Goal: Task Accomplishment & Management: Complete application form

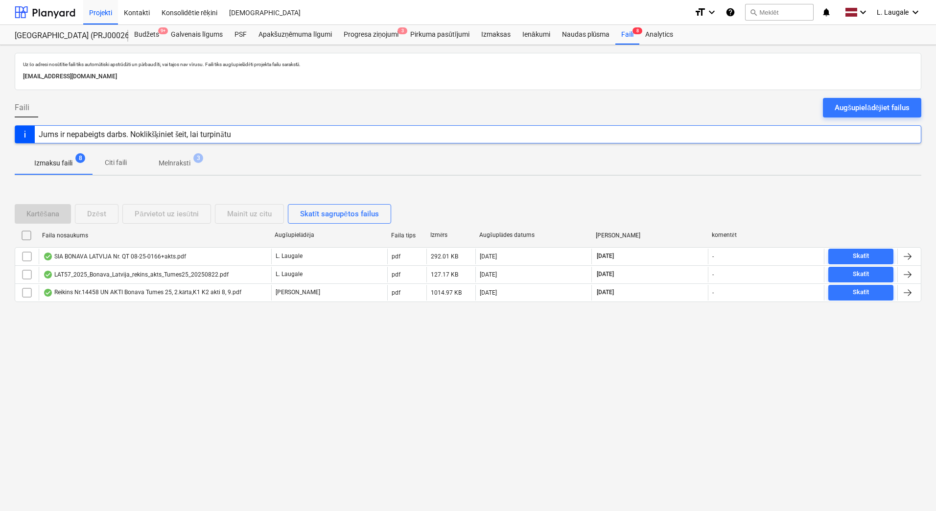
click at [187, 162] on p "Melnraksti" at bounding box center [175, 163] width 32 height 10
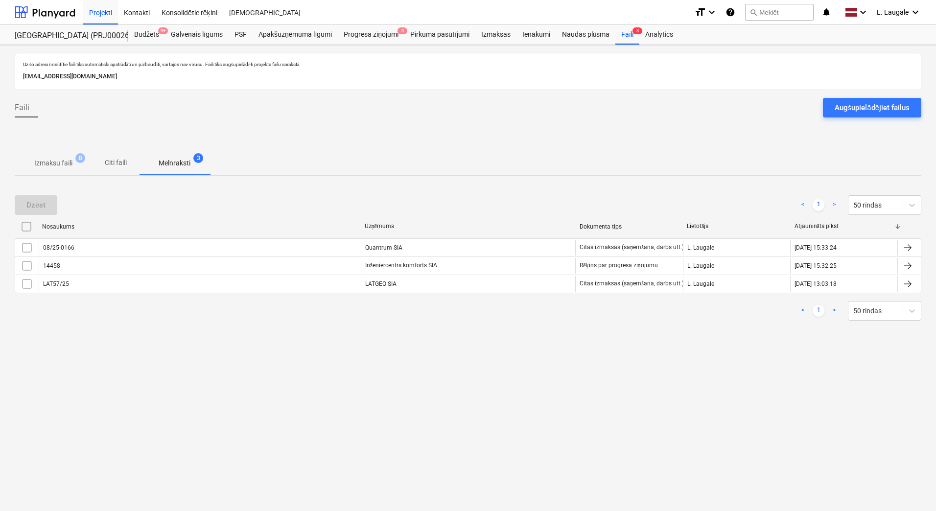
click at [52, 168] on p "Izmaksu faili" at bounding box center [53, 163] width 38 height 10
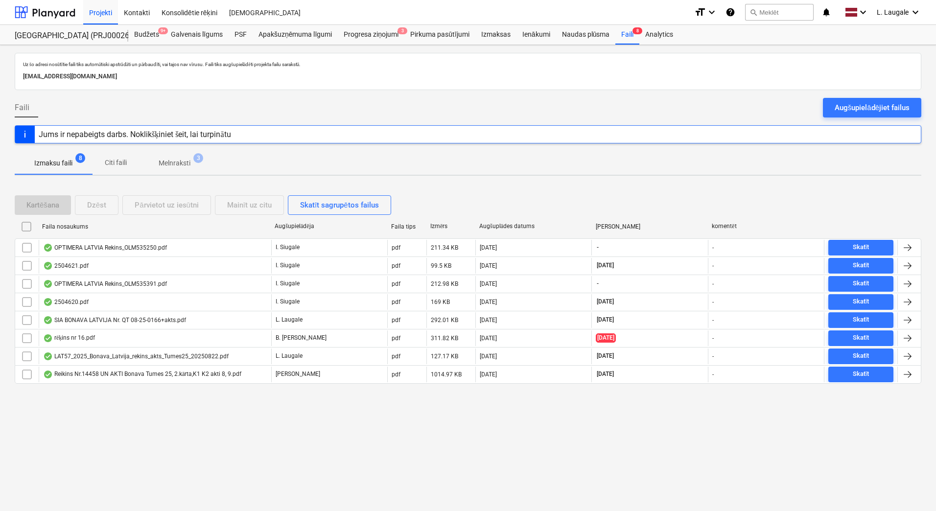
click at [180, 167] on p "Melnraksti" at bounding box center [175, 163] width 32 height 10
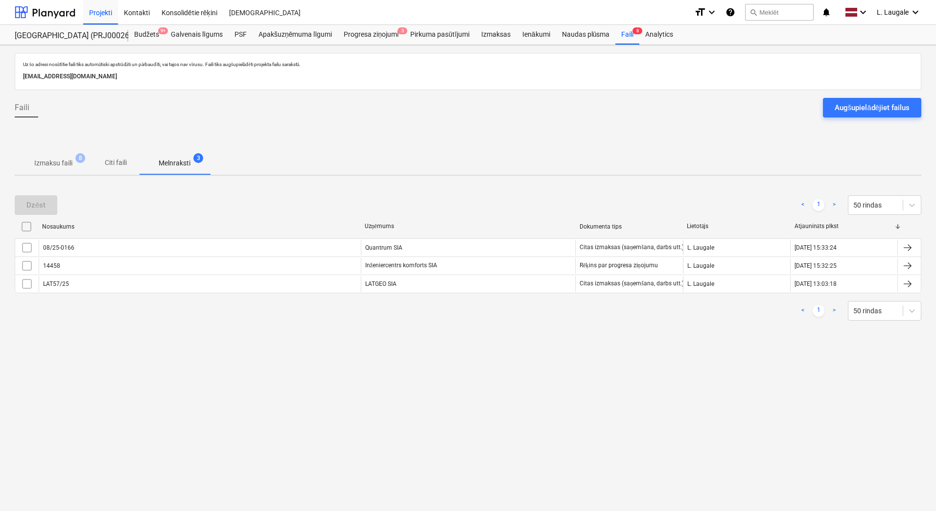
click at [45, 158] on span "Izmaksu faili 8" at bounding box center [53, 163] width 77 height 18
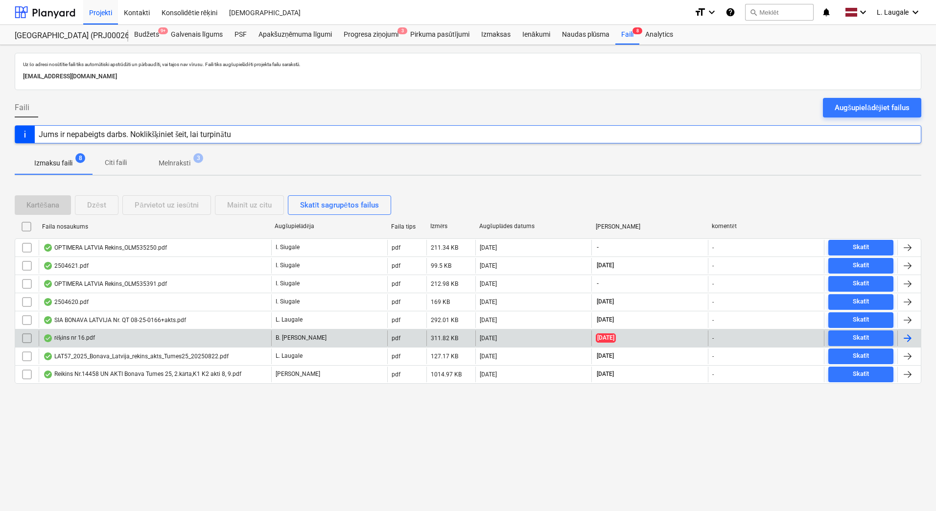
click at [141, 335] on div "rēķins nr 16.pdf" at bounding box center [155, 339] width 233 height 16
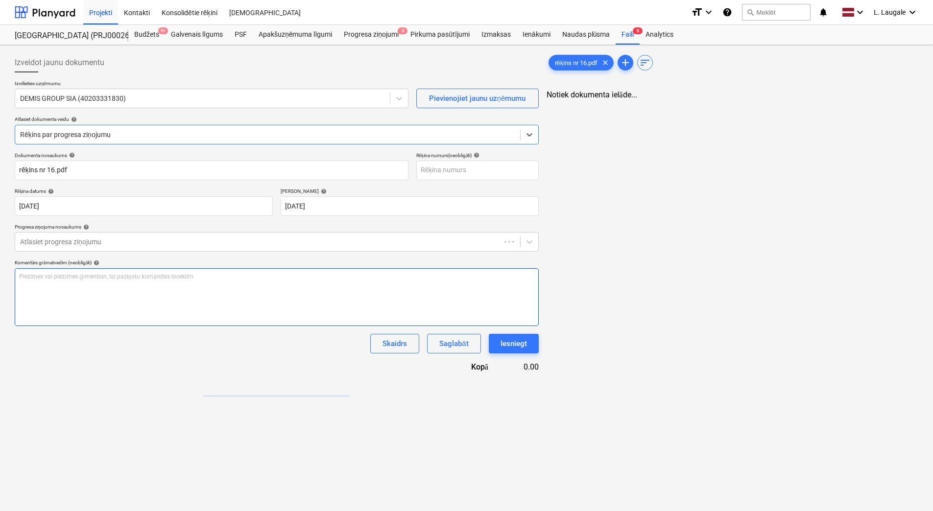
type input "rēķins nr 16.pdf"
type input "[DATE]"
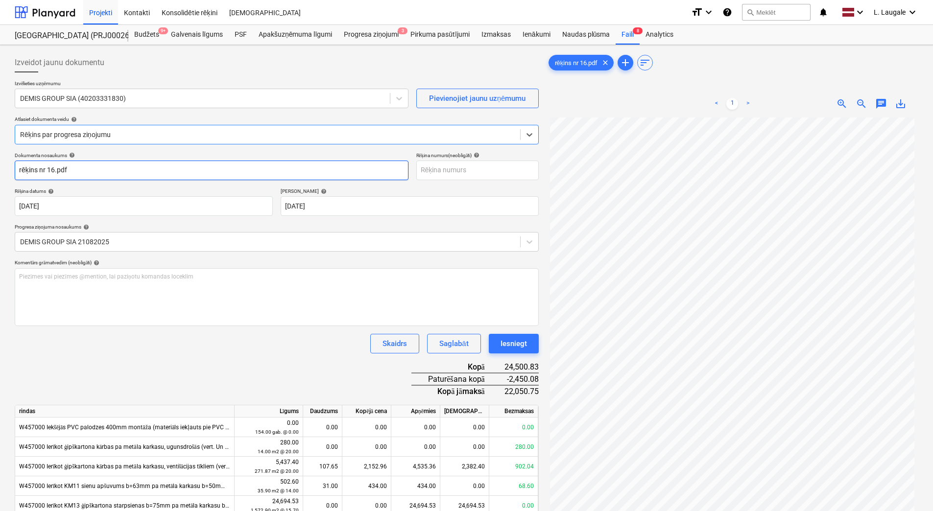
click at [159, 174] on input "rēķins nr 16.pdf" at bounding box center [212, 171] width 394 height 20
type input "rēķins nr 16"
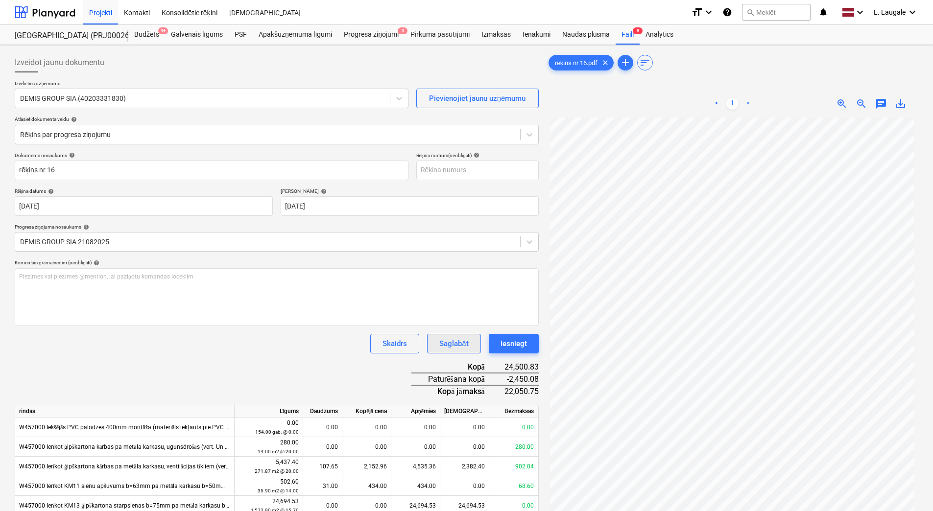
click at [450, 345] on div "Saglabāt" at bounding box center [453, 343] width 29 height 13
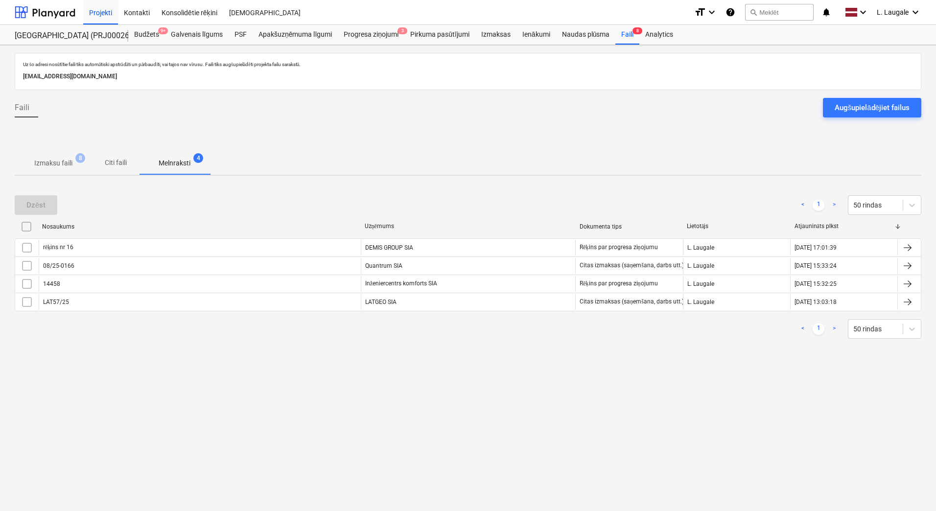
drag, startPoint x: 60, startPoint y: 157, endPoint x: 51, endPoint y: 119, distance: 38.7
click at [60, 157] on span "Izmaksu faili 8" at bounding box center [53, 163] width 77 height 18
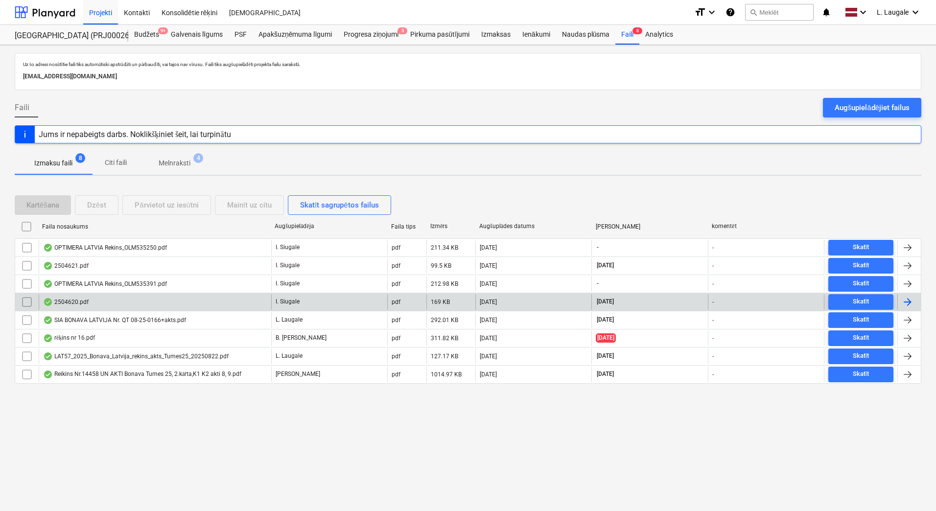
click at [192, 306] on div "2504620.pdf" at bounding box center [155, 302] width 233 height 16
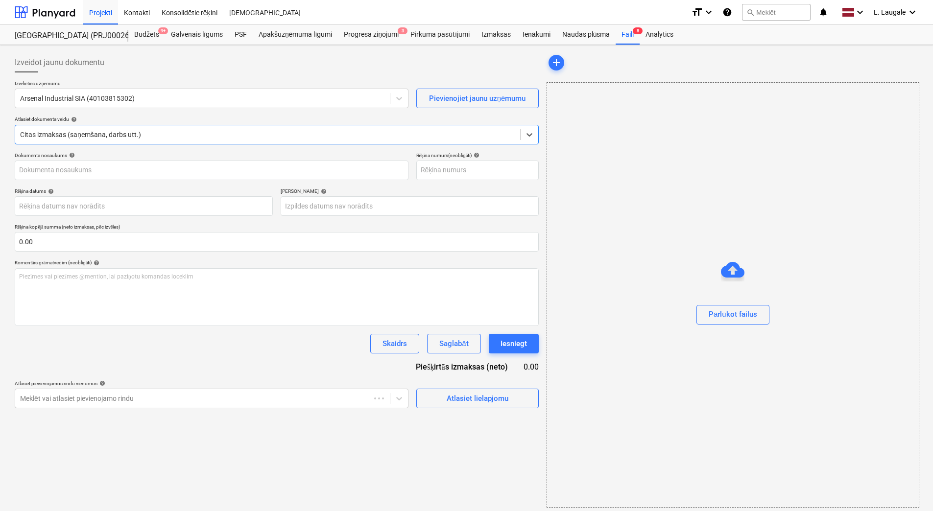
type input "2504620"
type input "[DATE]"
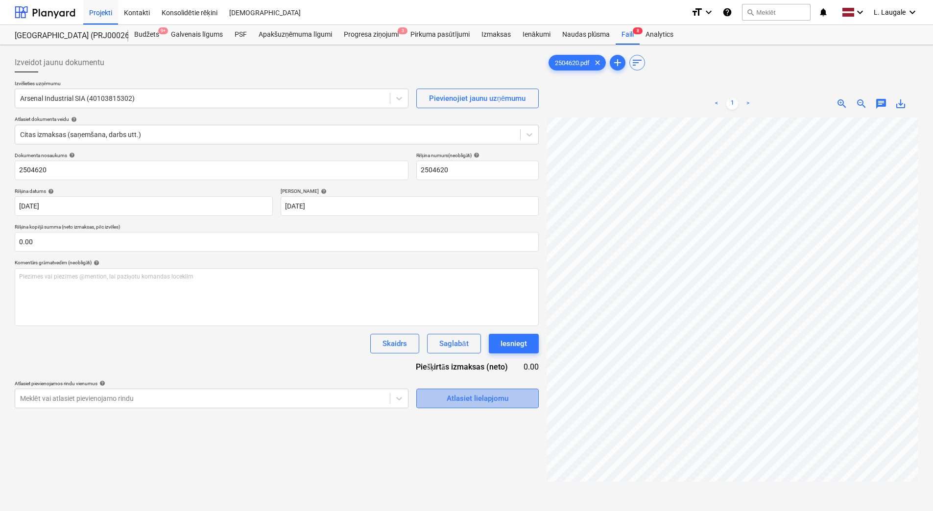
click at [456, 397] on div "Atlasiet lielapjomu" at bounding box center [478, 398] width 62 height 13
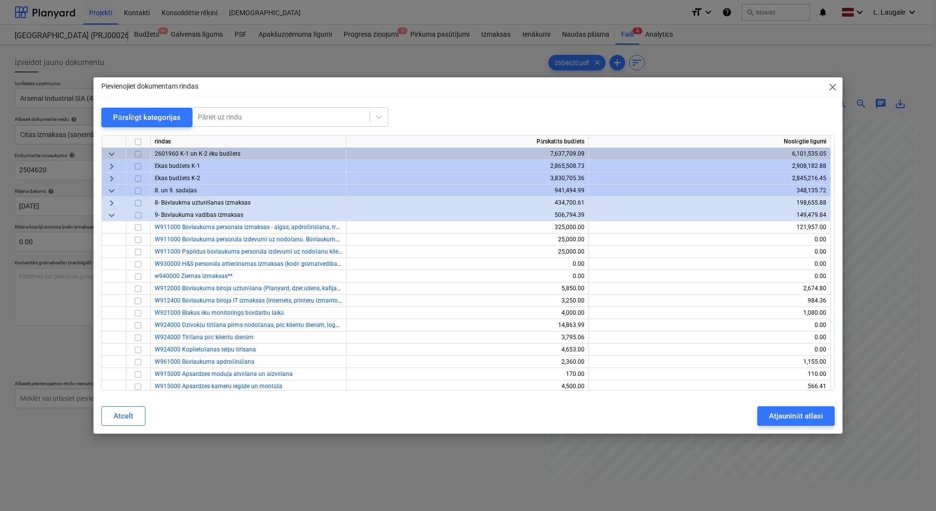
click at [115, 204] on span "keyboard_arrow_right" at bounding box center [112, 203] width 12 height 12
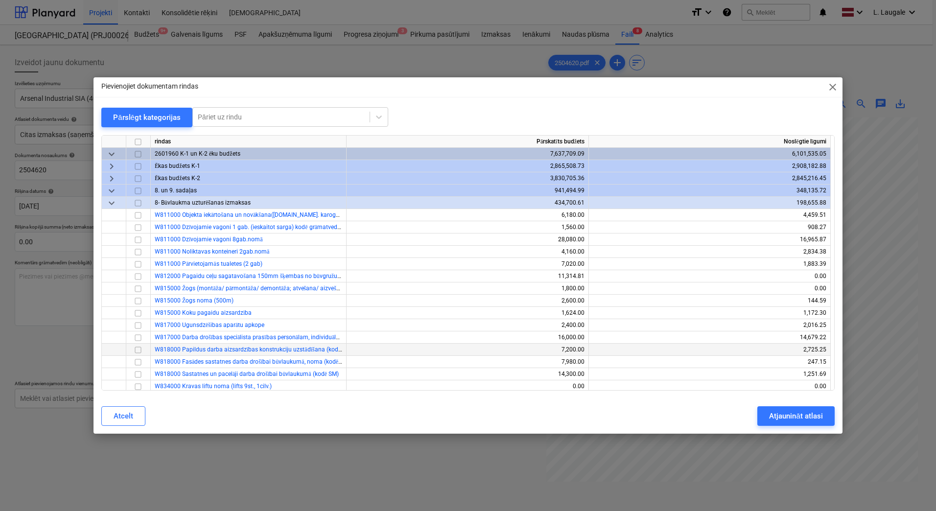
click at [136, 349] on input "checkbox" at bounding box center [138, 350] width 12 height 12
click at [776, 420] on div "Atjaunināt atlasi" at bounding box center [795, 416] width 53 height 13
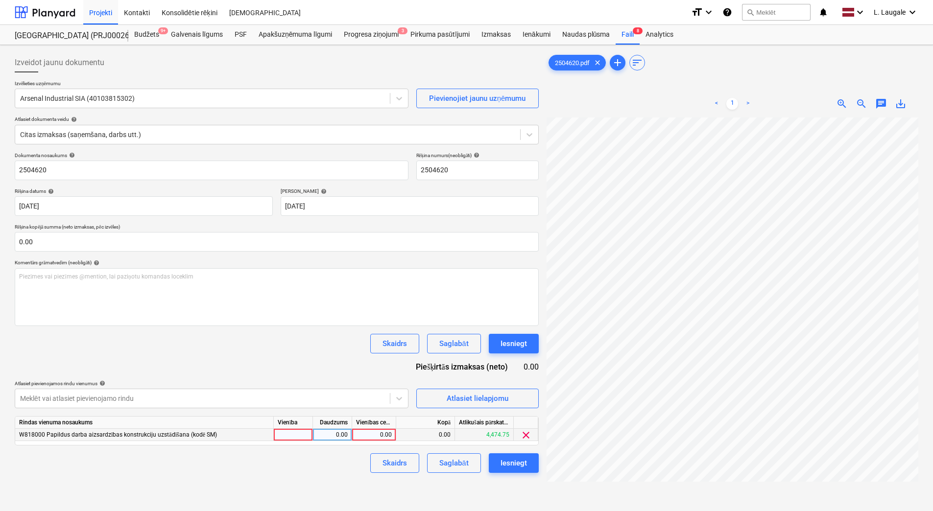
click at [296, 429] on div at bounding box center [293, 435] width 39 height 12
click at [335, 436] on div "0.00" at bounding box center [332, 435] width 31 height 12
type input "1"
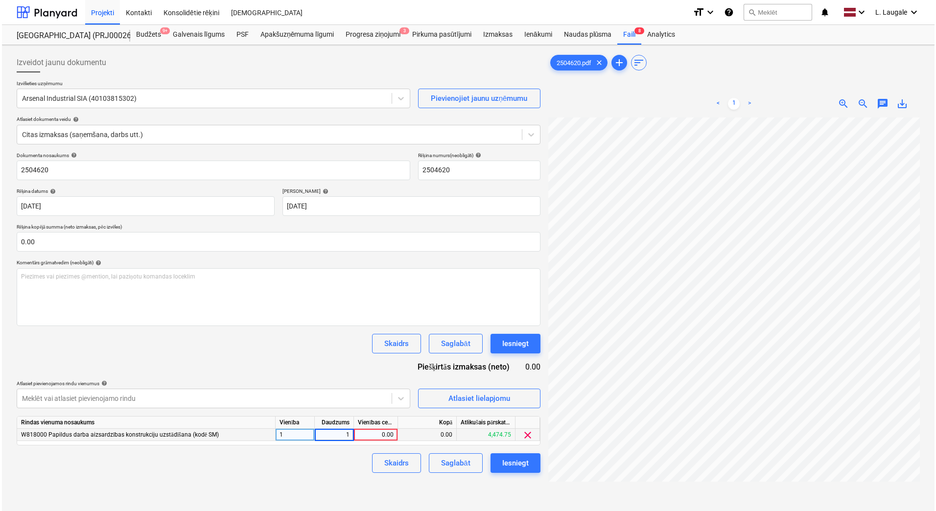
scroll to position [0, 149]
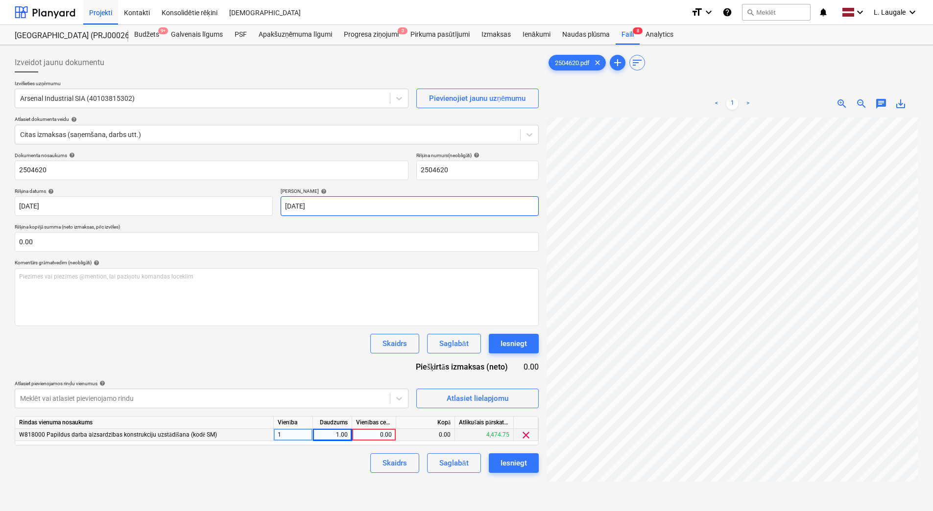
click at [482, 201] on div "Izveidot jaunu dokumentu Izvēlieties uzņēmumu Arsenal Industrial SIA (401038153…" at bounding box center [466, 327] width 911 height 556
click at [380, 433] on div "0.00" at bounding box center [374, 435] width 36 height 12
type input "81.9"
click at [467, 471] on button "Saglabāt" at bounding box center [453, 463] width 53 height 20
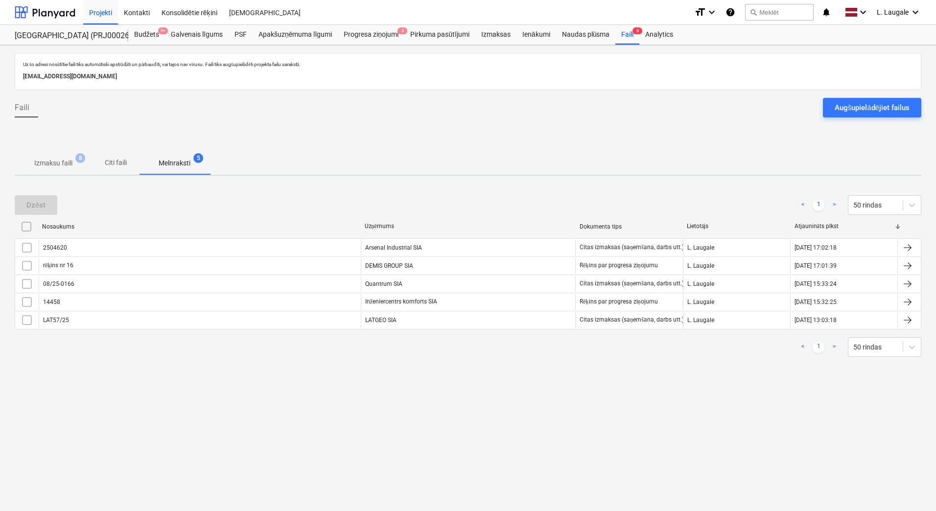
click at [70, 160] on p "Izmaksu faili" at bounding box center [53, 163] width 38 height 10
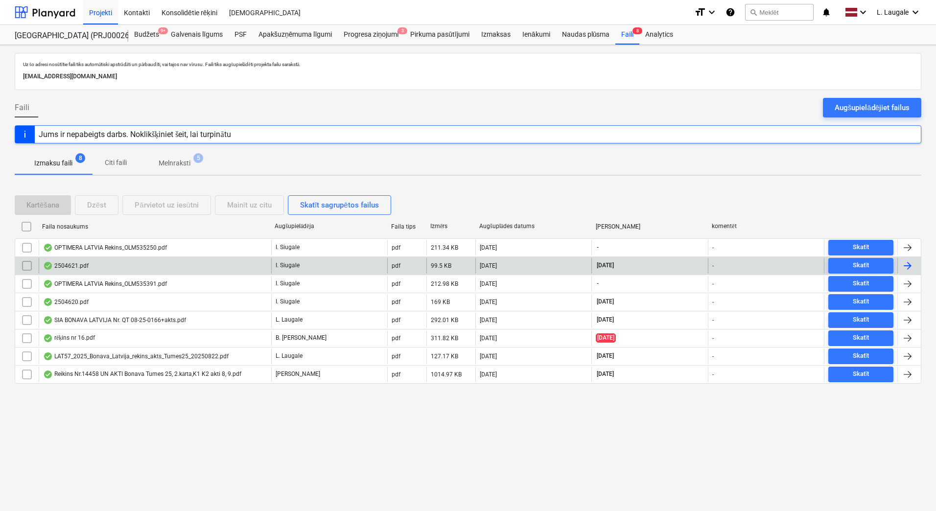
click at [112, 269] on div "2504621.pdf" at bounding box center [155, 266] width 233 height 16
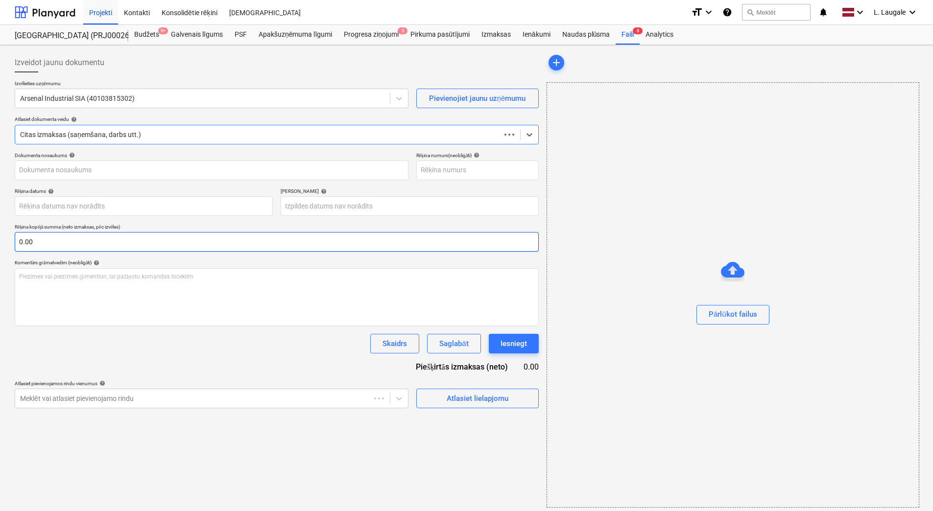
type input "2504621"
type input "[DATE]"
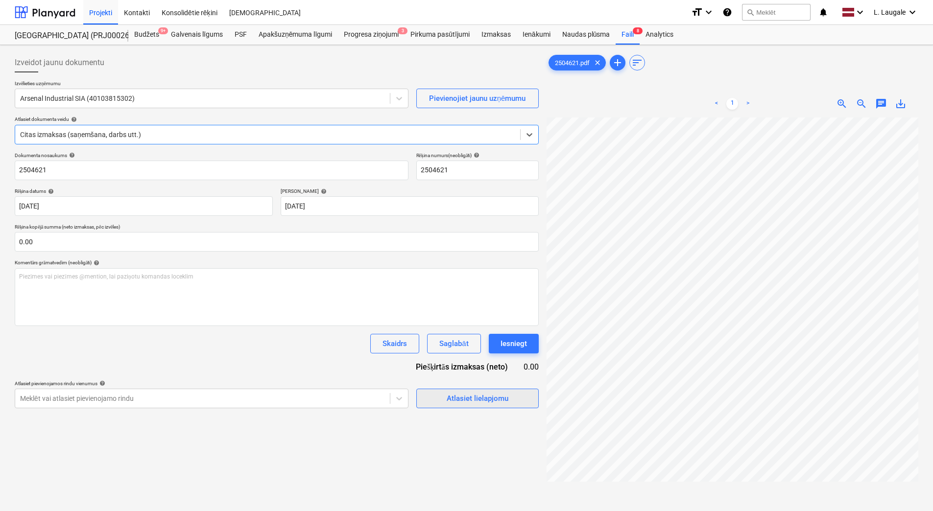
click at [453, 401] on div "Atlasiet lielapjomu" at bounding box center [478, 398] width 62 height 13
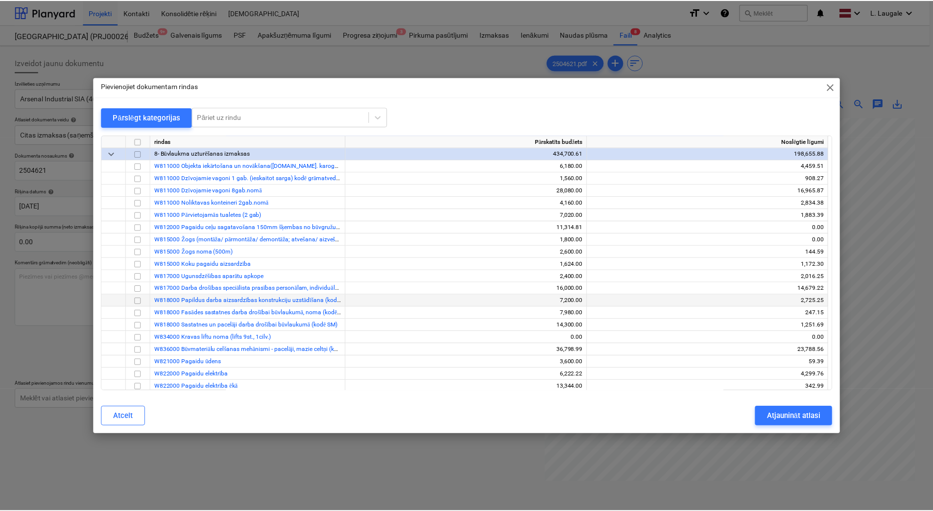
scroll to position [65, 0]
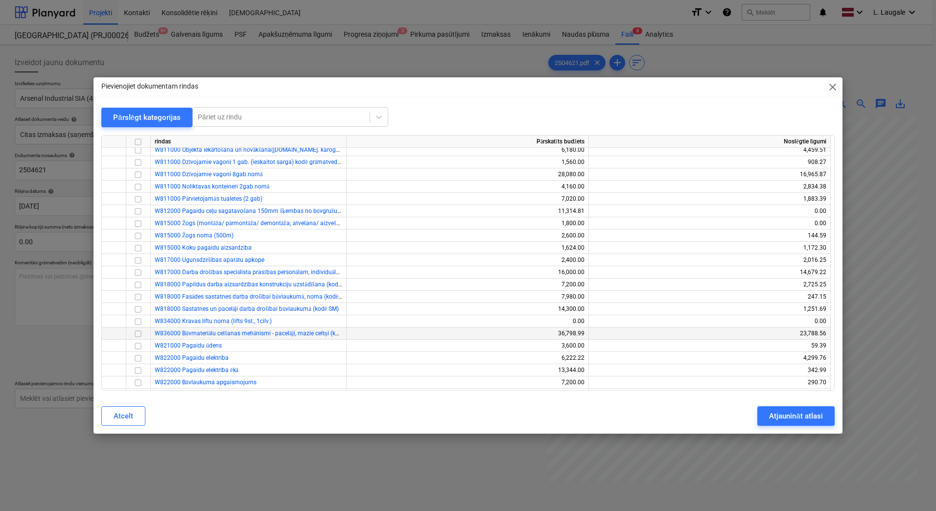
click at [133, 334] on input "checkbox" at bounding box center [138, 334] width 12 height 12
click at [795, 416] on div "Atjaunināt atlasi" at bounding box center [795, 416] width 53 height 13
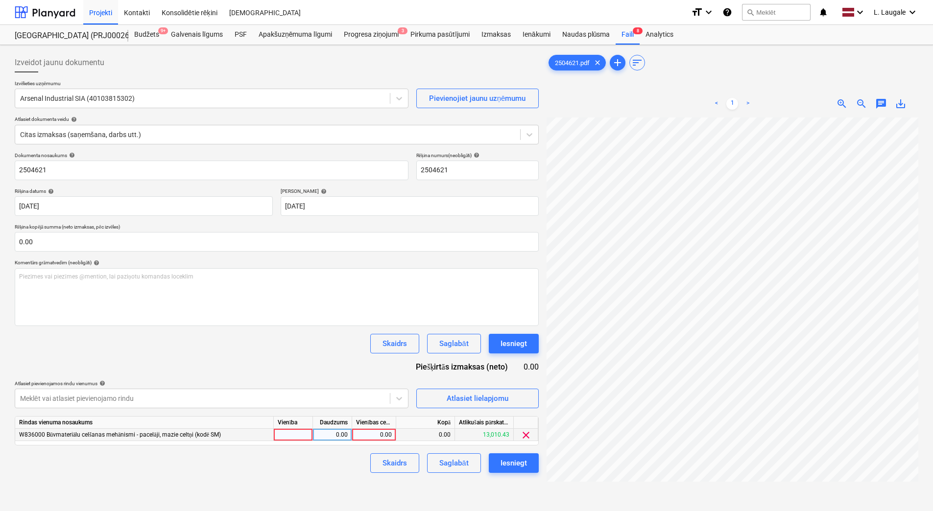
click at [308, 434] on div at bounding box center [293, 435] width 39 height 12
click at [319, 434] on div "0.00" at bounding box center [332, 435] width 31 height 12
type input "1"
click at [349, 434] on input "1" at bounding box center [332, 435] width 39 height 12
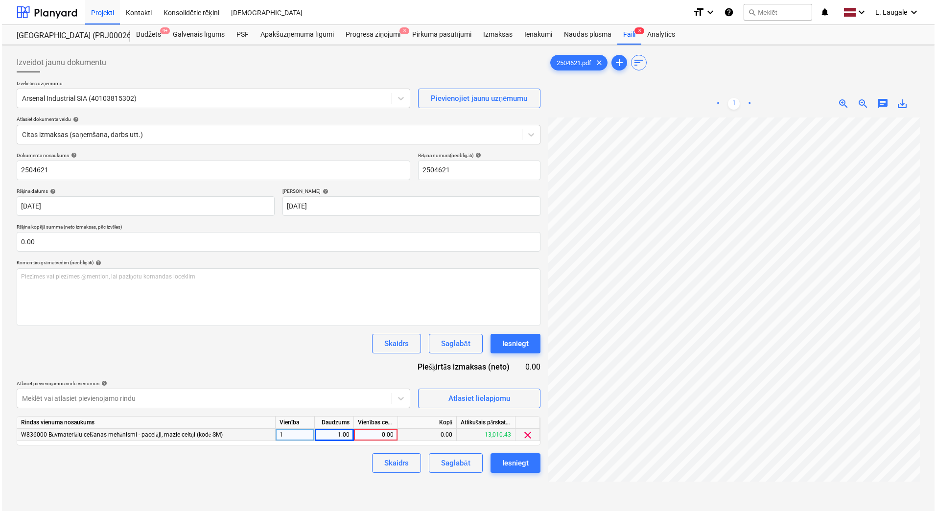
scroll to position [0, 149]
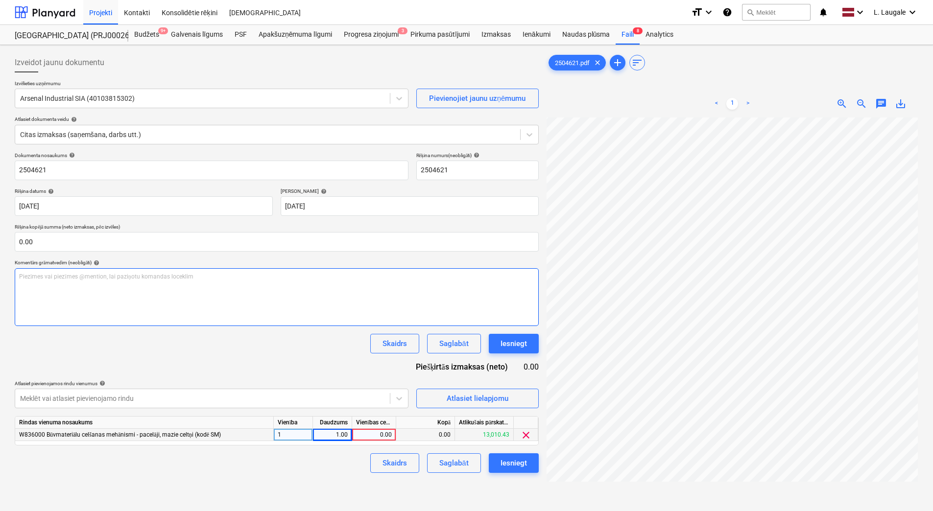
click at [490, 325] on div "Izveidot jaunu dokumentu Izvēlieties uzņēmumu Arsenal Industrial SIA (401038153…" at bounding box center [466, 327] width 911 height 556
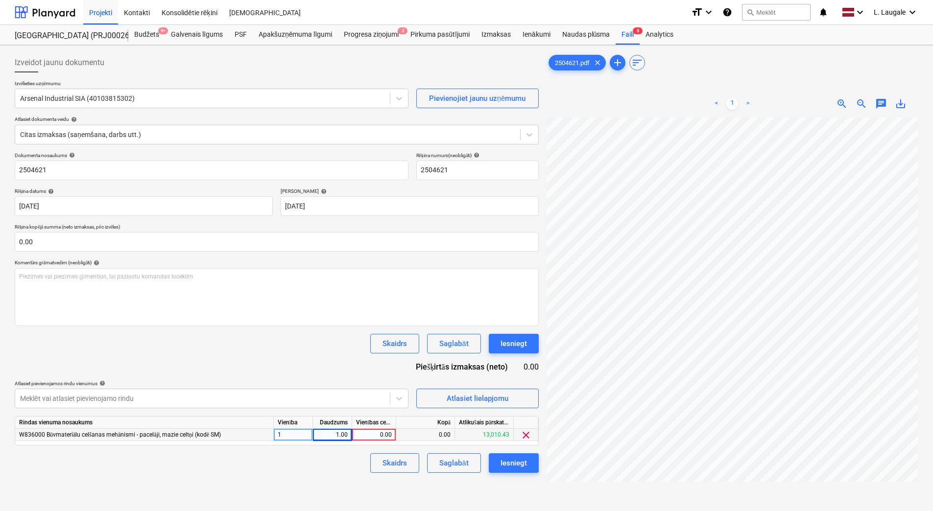
click at [381, 436] on div "0.00" at bounding box center [374, 435] width 36 height 12
type input "1936"
click at [343, 470] on div "Skaidrs Saglabāt Iesniegt" at bounding box center [277, 463] width 524 height 20
click at [448, 463] on div "Saglabāt" at bounding box center [453, 463] width 29 height 13
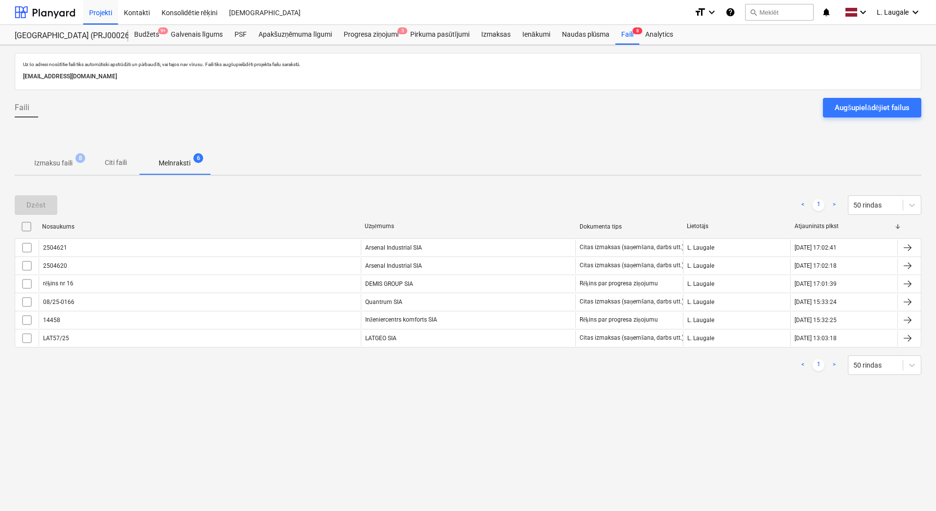
click at [48, 155] on span "Izmaksu faili 8" at bounding box center [53, 163] width 77 height 18
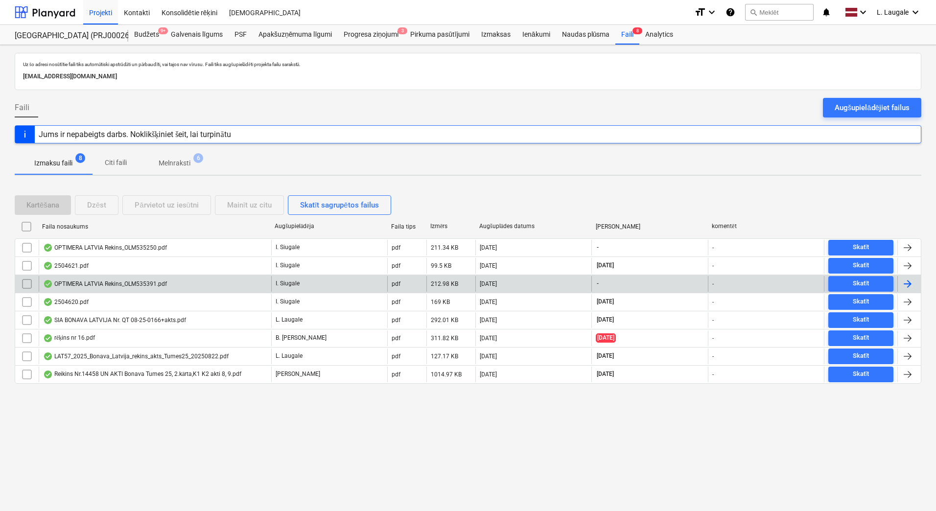
click at [154, 284] on div "OPTIMERA LATVIA Rekins_OLM535391.pdf" at bounding box center [105, 284] width 124 height 8
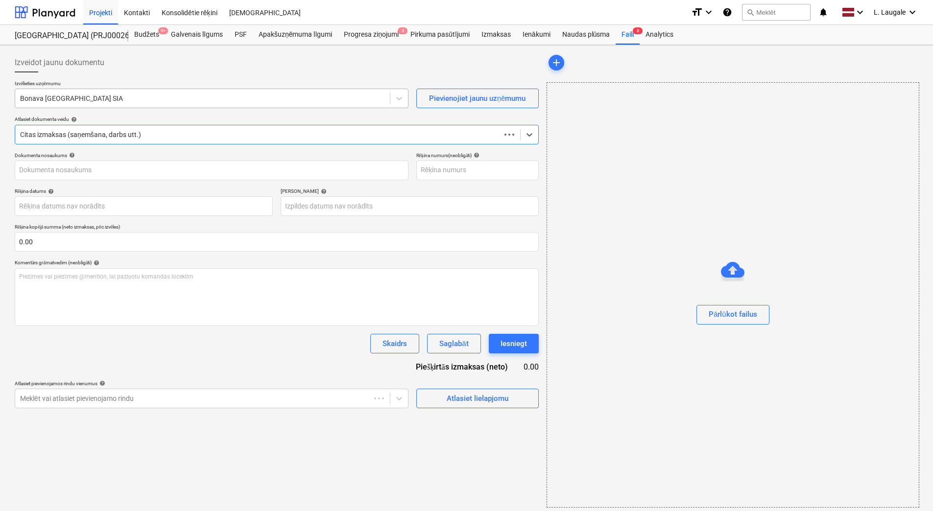
click at [135, 98] on div at bounding box center [202, 99] width 365 height 10
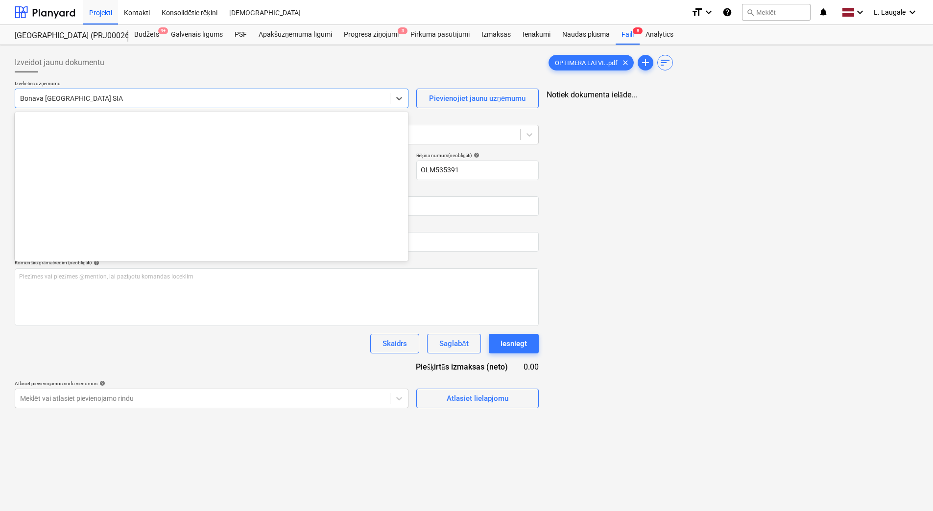
type input "OLM535391"
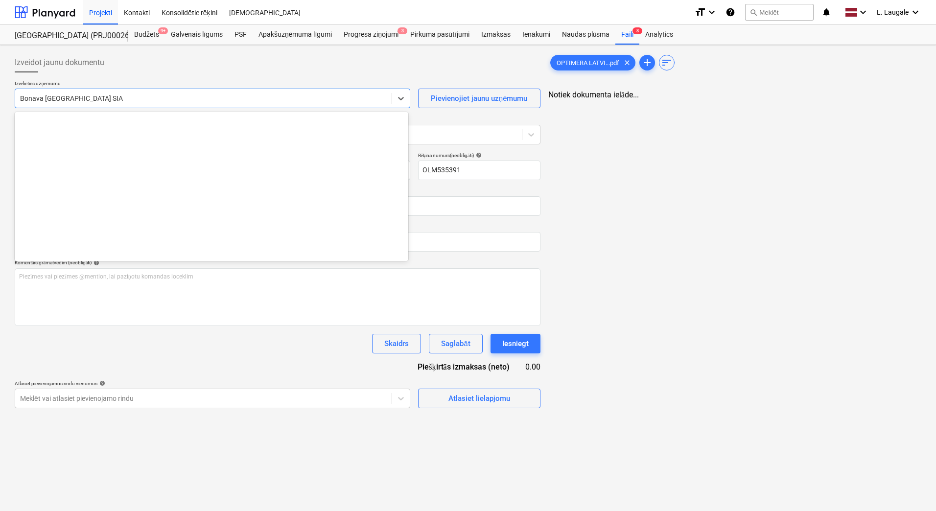
scroll to position [1800, 0]
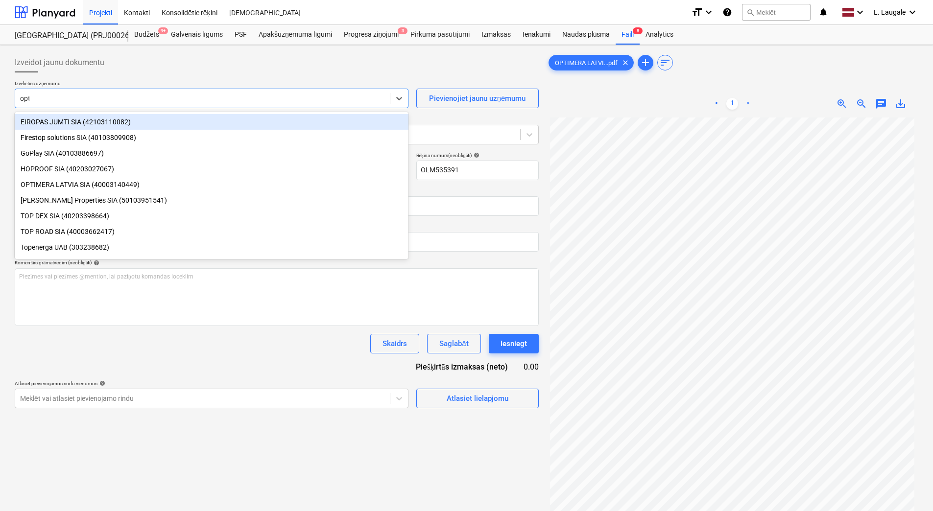
type input "opti"
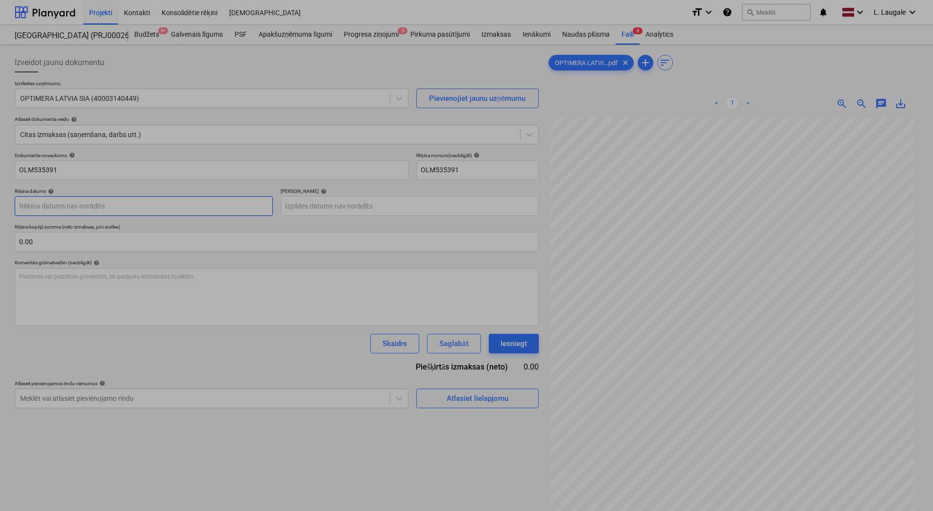
click at [153, 203] on body "Projekti Kontakti Konsolidētie rēķini Iesūtne format_size keyboard_arrow_down h…" at bounding box center [466, 255] width 933 height 511
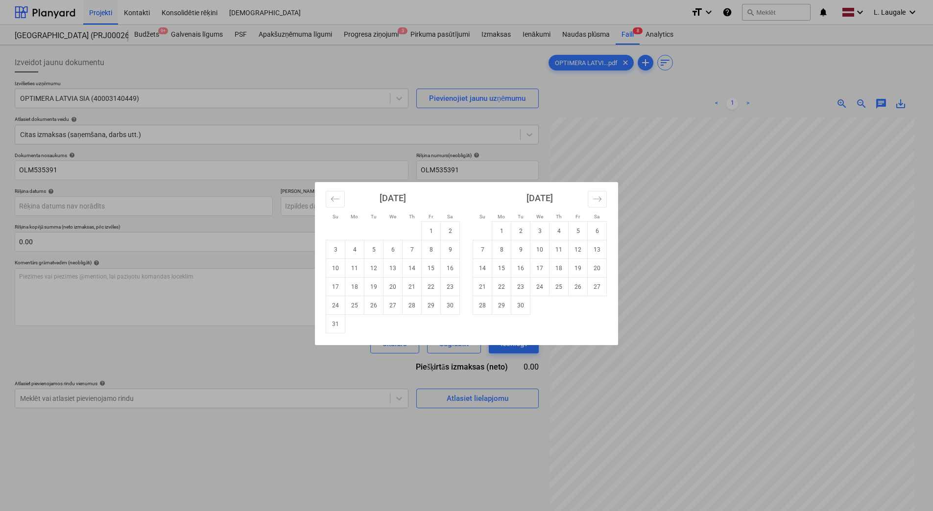
click at [156, 202] on div "Su Mo Tu We Th Fr Sa Su Mo Tu We Th Fr Sa [DATE] 1 2 3 4 5 6 7 8 9 10 11 12 13 …" at bounding box center [466, 255] width 933 height 511
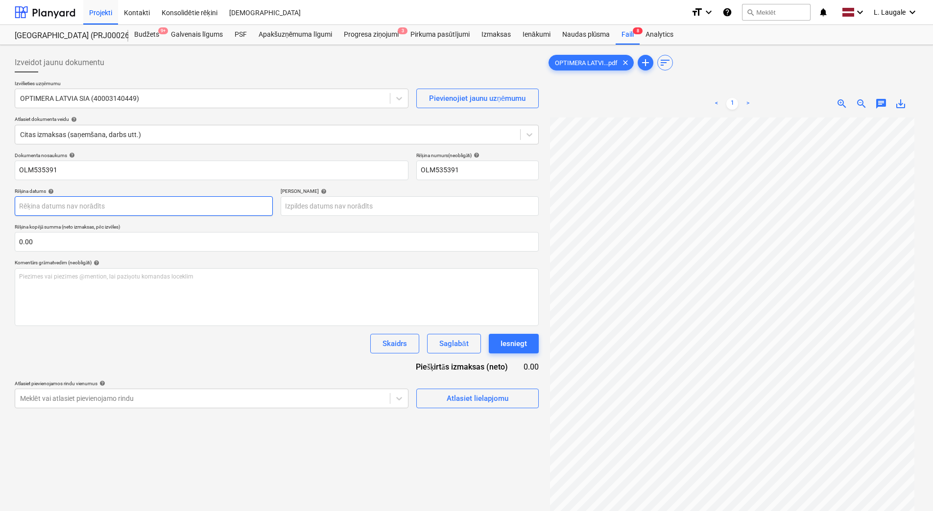
click at [156, 202] on body "Projekti Kontakti Konsolidētie rēķini Iesūtne format_size keyboard_arrow_down h…" at bounding box center [466, 255] width 933 height 511
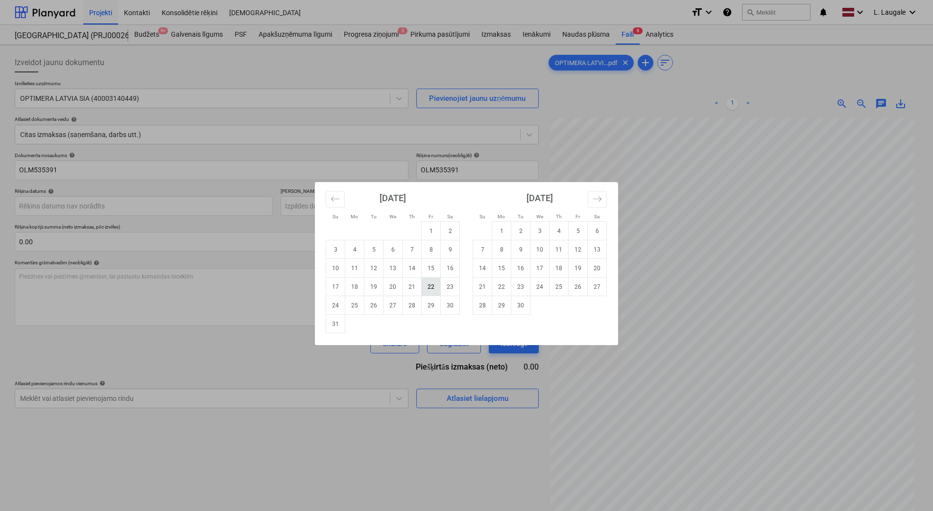
click at [432, 292] on td "22" at bounding box center [431, 287] width 19 height 19
type input "[DATE]"
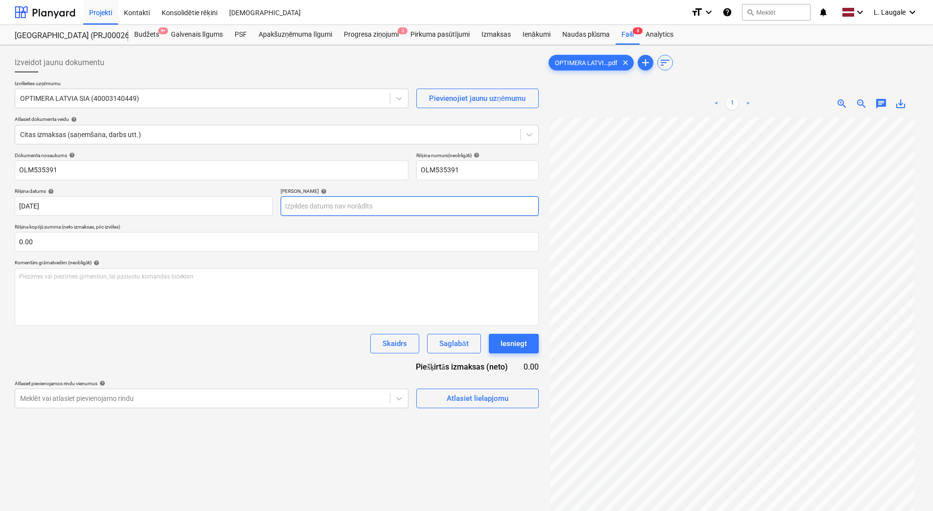
click at [330, 208] on body "Projekti Kontakti Konsolidētie rēķini Iesūtne format_size keyboard_arrow_down h…" at bounding box center [466, 255] width 933 height 511
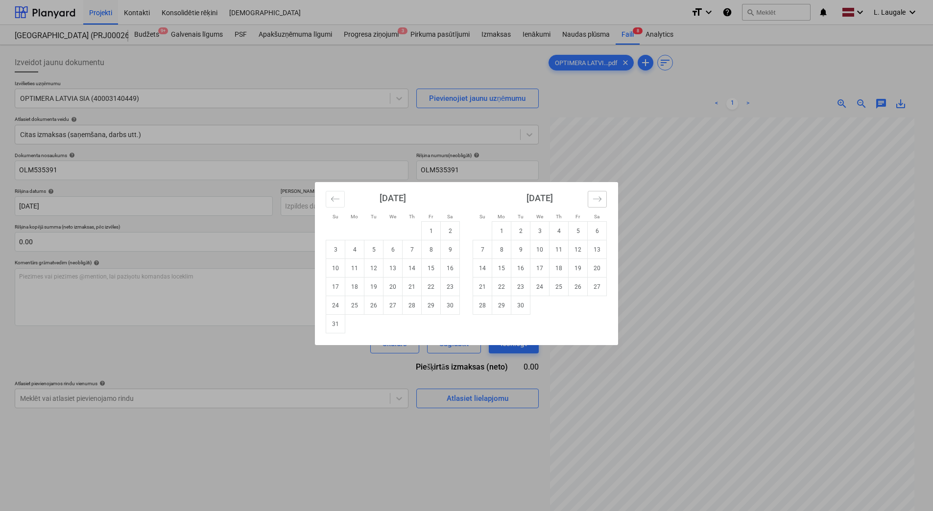
click at [599, 200] on icon "Move forward to switch to the next month." at bounding box center [597, 198] width 9 height 9
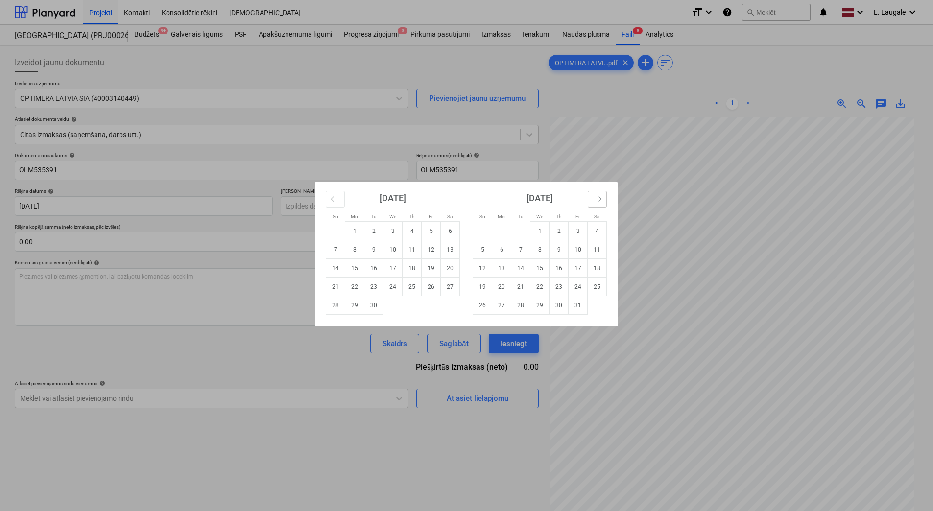
click at [599, 200] on icon "Move forward to switch to the next month." at bounding box center [597, 198] width 9 height 9
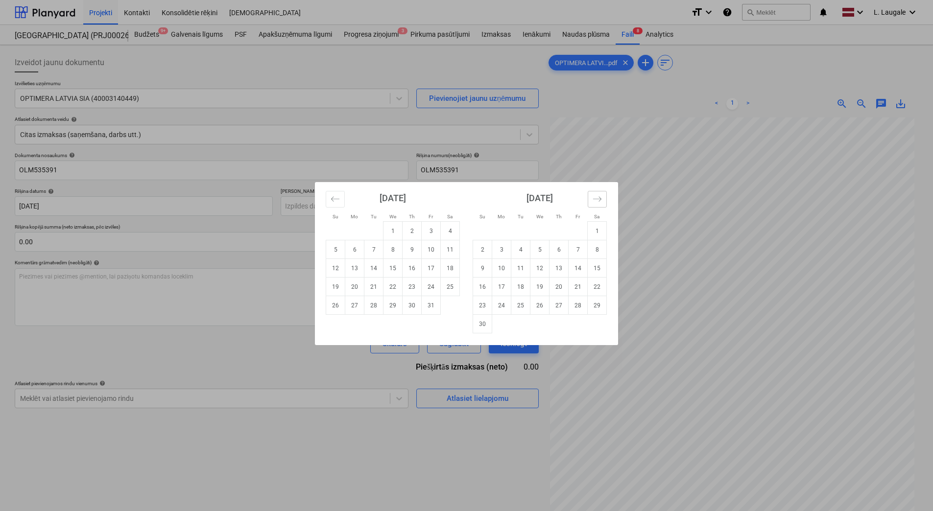
click at [599, 200] on icon "Move forward to switch to the next month." at bounding box center [597, 198] width 9 height 9
click at [598, 268] on td "20" at bounding box center [597, 268] width 19 height 19
type input "[DATE]"
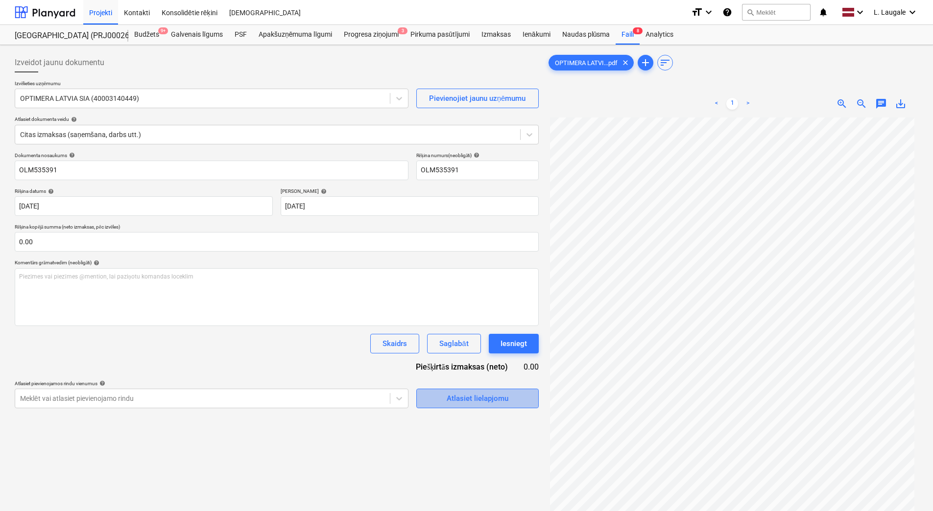
click at [498, 403] on div "Atlasiet lielapjomu" at bounding box center [478, 398] width 62 height 13
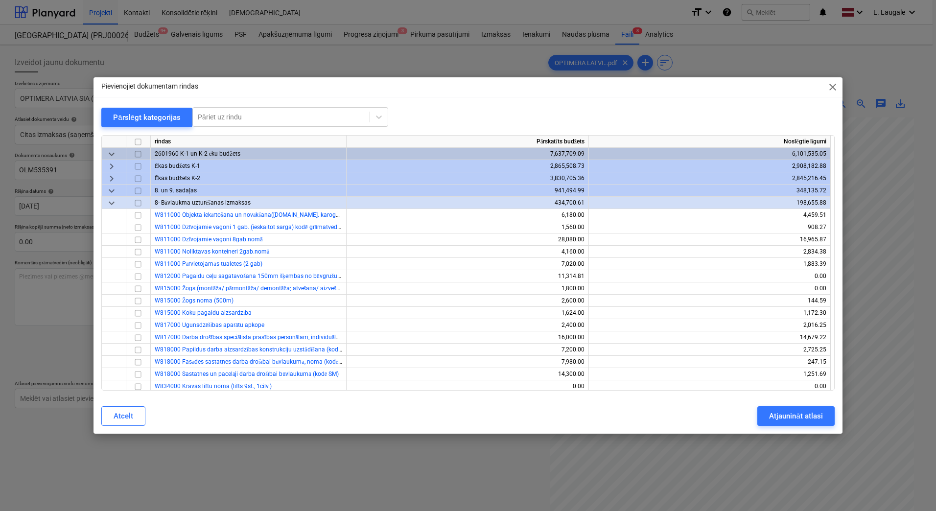
click at [108, 178] on span "keyboard_arrow_right" at bounding box center [112, 179] width 12 height 12
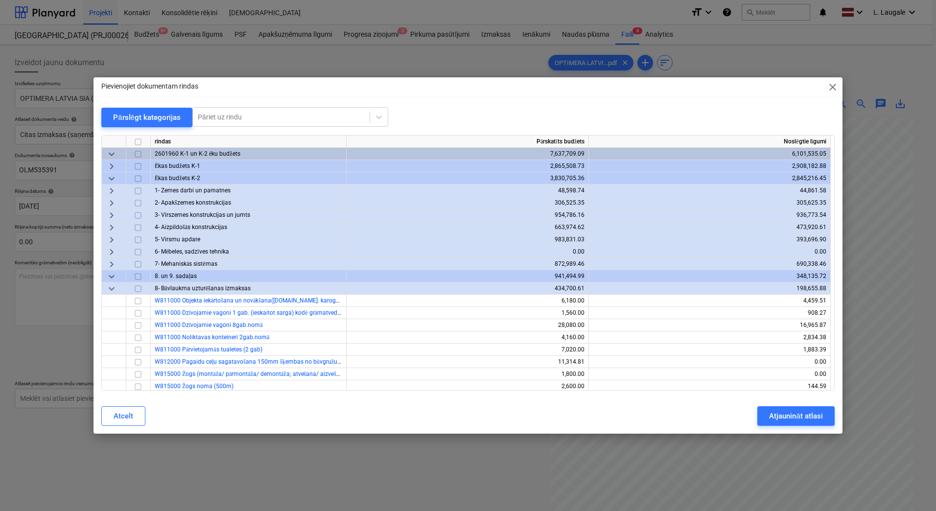
click at [115, 237] on span "keyboard_arrow_right" at bounding box center [112, 240] width 12 height 12
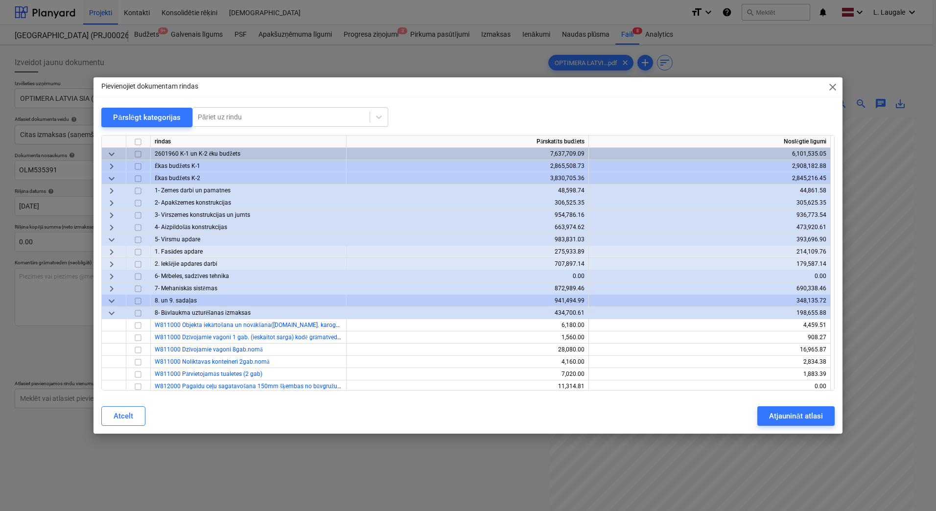
click at [110, 260] on span "keyboard_arrow_right" at bounding box center [112, 265] width 12 height 12
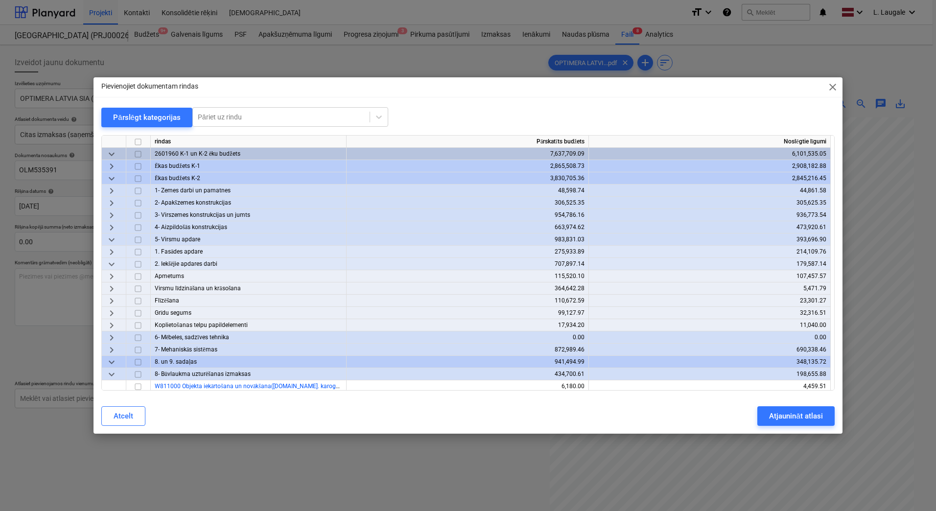
click at [109, 222] on span "keyboard_arrow_right" at bounding box center [112, 228] width 12 height 12
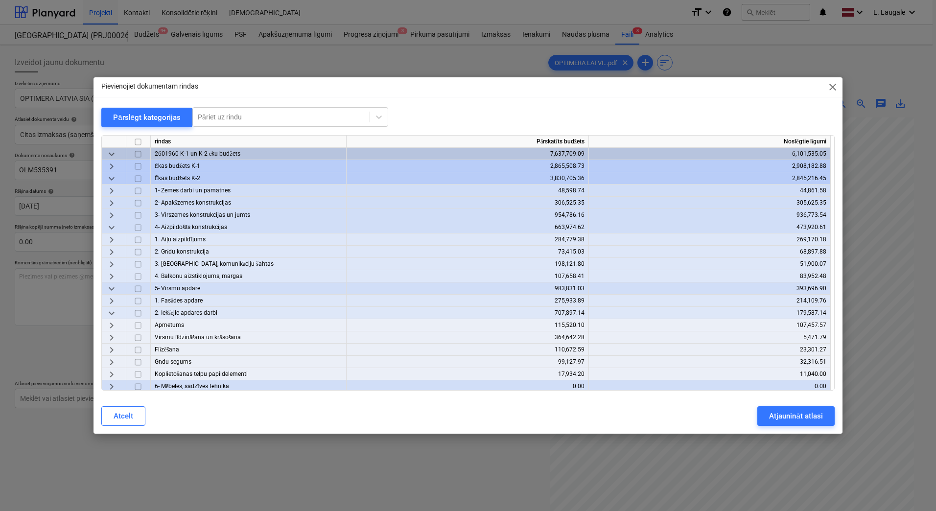
click at [117, 267] on span "keyboard_arrow_right" at bounding box center [112, 265] width 12 height 12
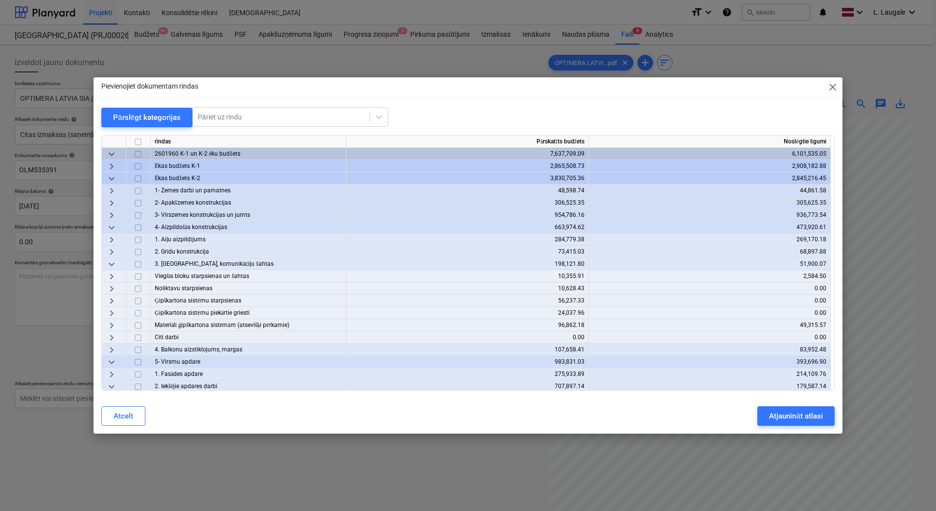
click at [110, 324] on span "keyboard_arrow_right" at bounding box center [112, 326] width 12 height 12
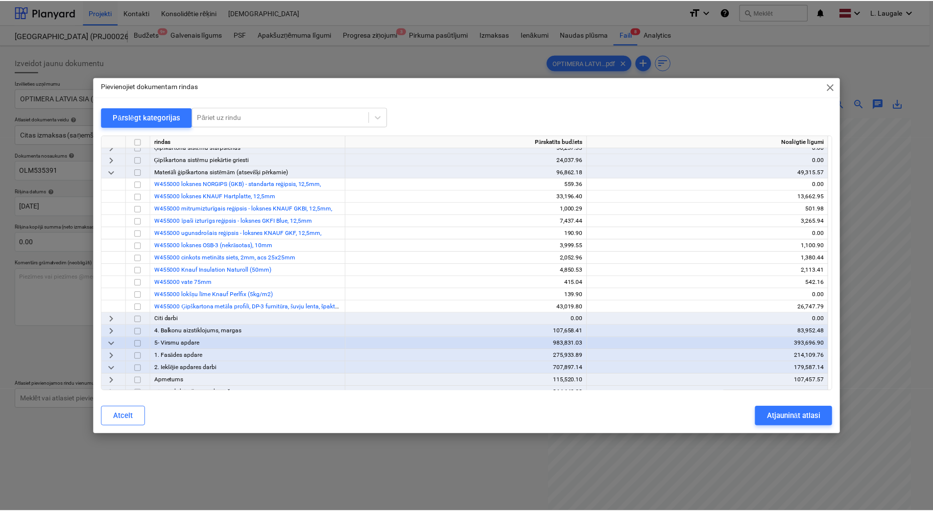
scroll to position [163, 0]
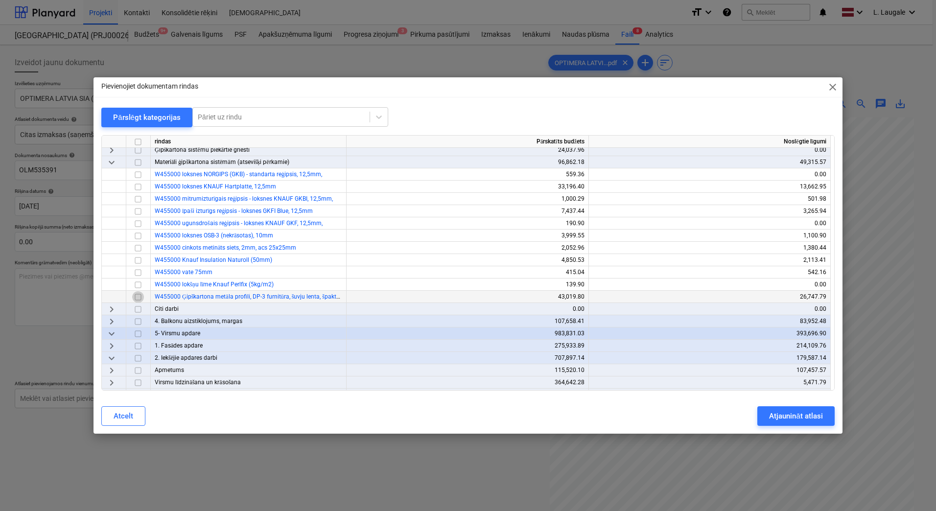
click at [137, 299] on input "checkbox" at bounding box center [138, 297] width 12 height 12
click at [795, 415] on div "Atjaunināt atlasi" at bounding box center [795, 416] width 53 height 13
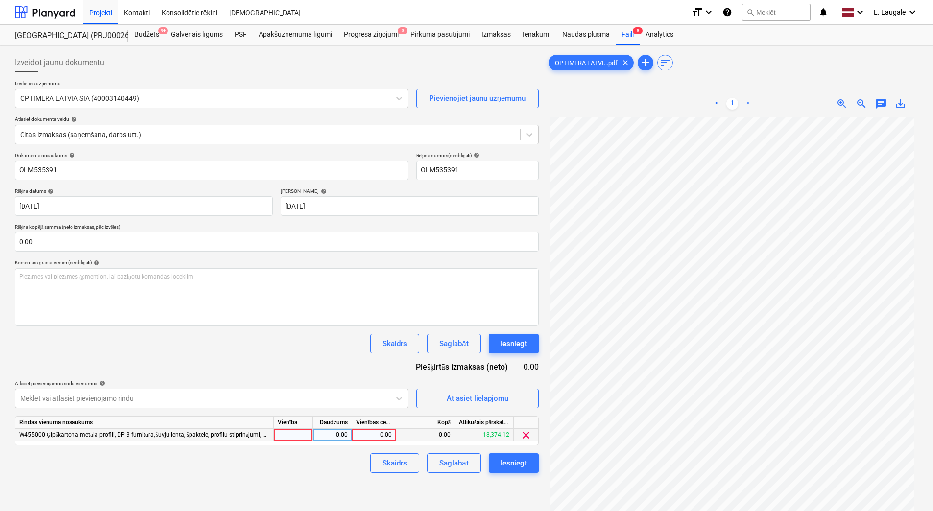
click at [302, 437] on div at bounding box center [293, 435] width 39 height 12
click at [310, 435] on input "1" at bounding box center [293, 435] width 39 height 12
click at [321, 434] on div "0.00" at bounding box center [332, 435] width 31 height 12
click at [376, 433] on div "0.00" at bounding box center [374, 435] width 36 height 12
type input "382.09"
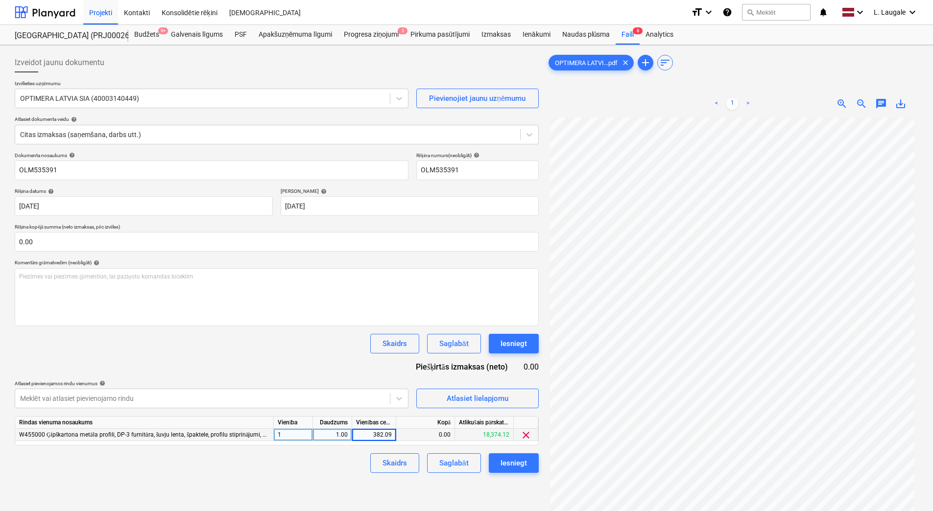
click at [343, 478] on div "Izveidot jaunu dokumentu Izvēlieties uzņēmumu OPTIMERA LATVIA SIA (40003140449)…" at bounding box center [277, 327] width 532 height 556
click at [445, 461] on div "Saglabāt" at bounding box center [453, 463] width 29 height 13
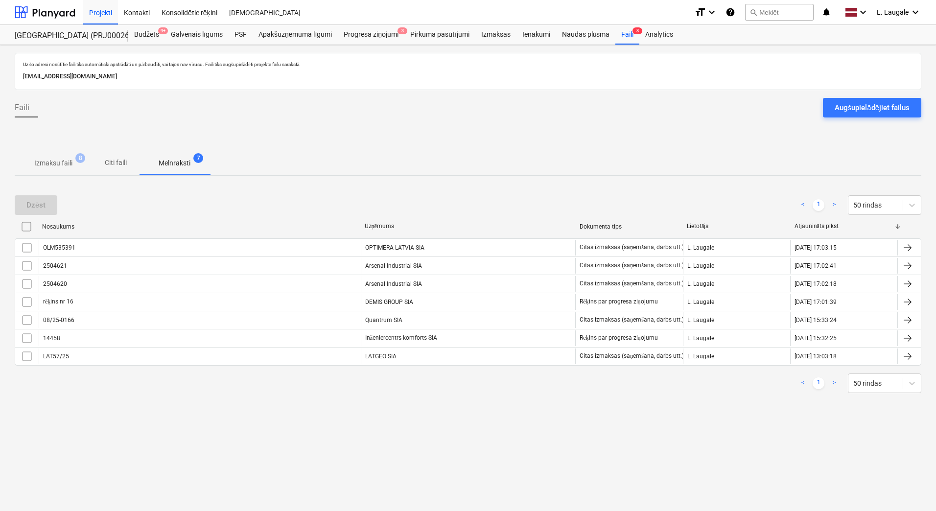
drag, startPoint x: 35, startPoint y: 154, endPoint x: 43, endPoint y: 158, distance: 9.0
click at [37, 154] on span "Izmaksu faili 8" at bounding box center [53, 163] width 77 height 18
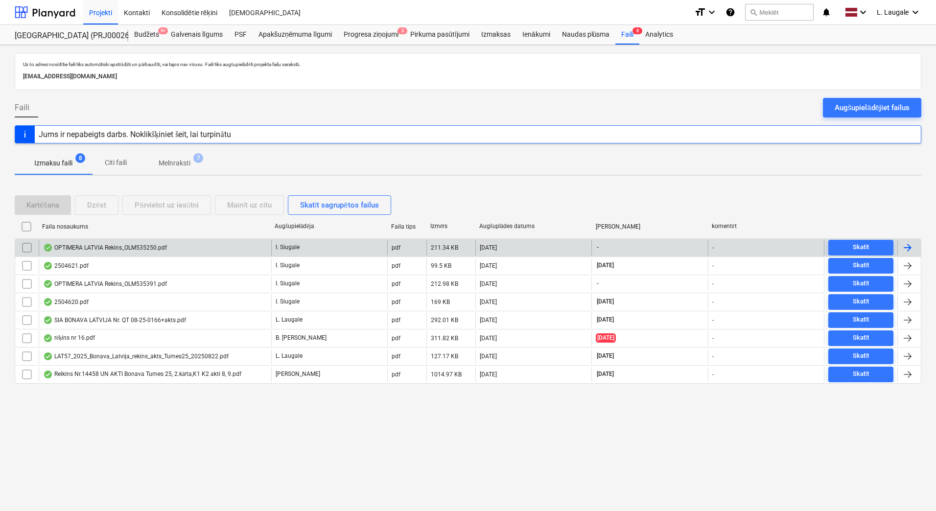
click at [112, 248] on div "OPTIMERA LATVIA Rekins_OLM535250.pdf" at bounding box center [105, 248] width 124 height 8
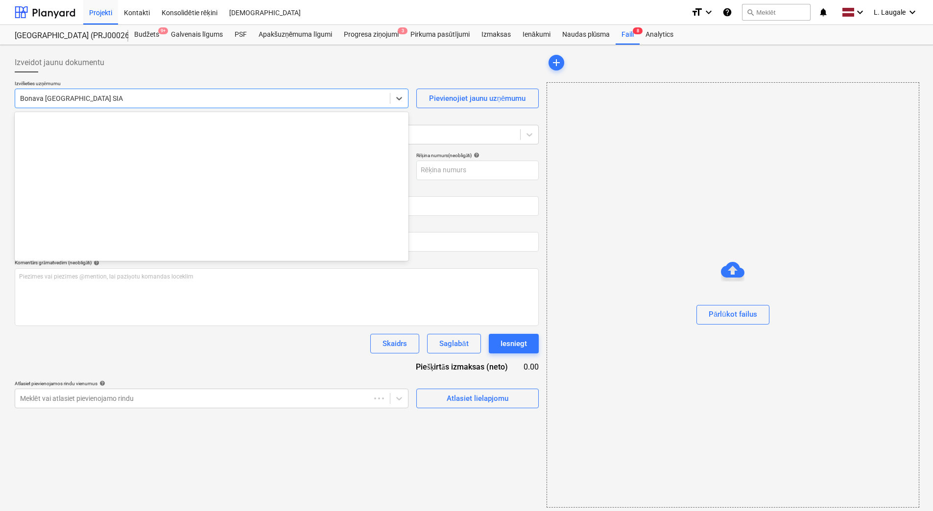
click at [128, 95] on div at bounding box center [202, 99] width 365 height 10
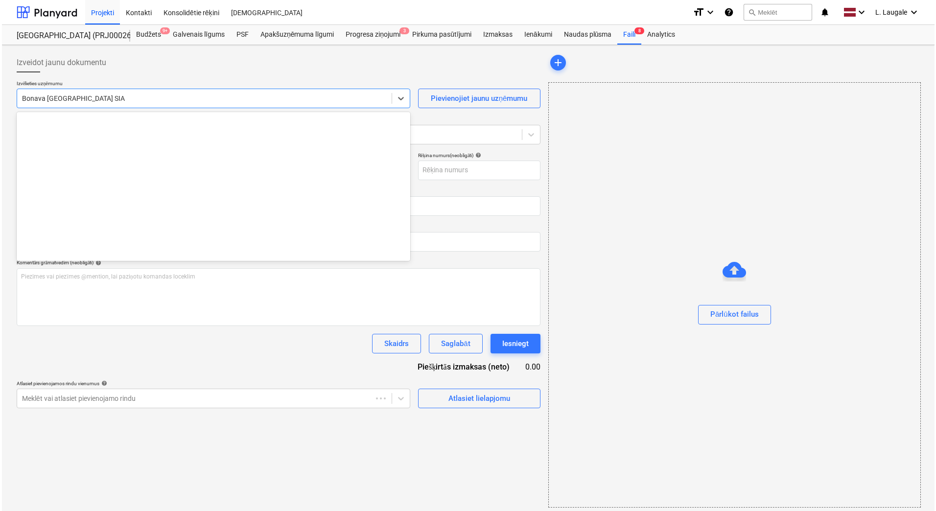
scroll to position [1800, 0]
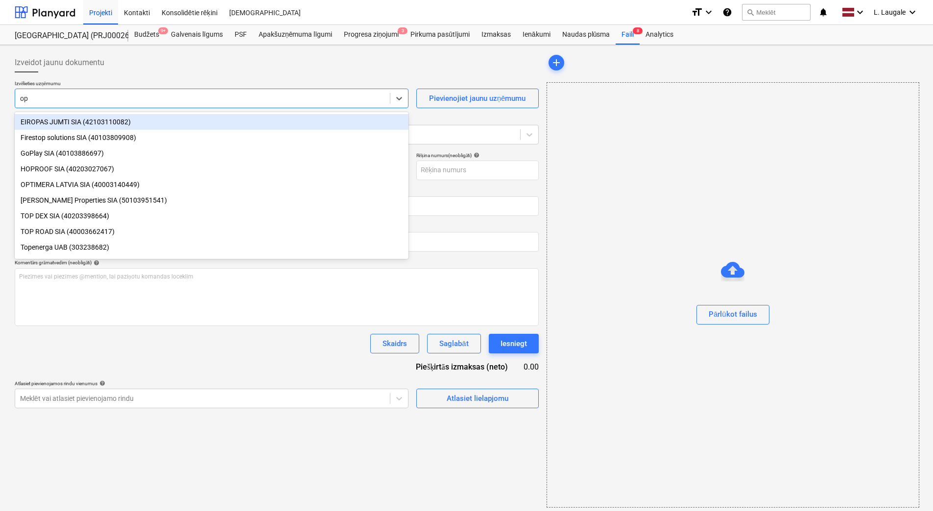
type input "opt"
type input "OLM535250"
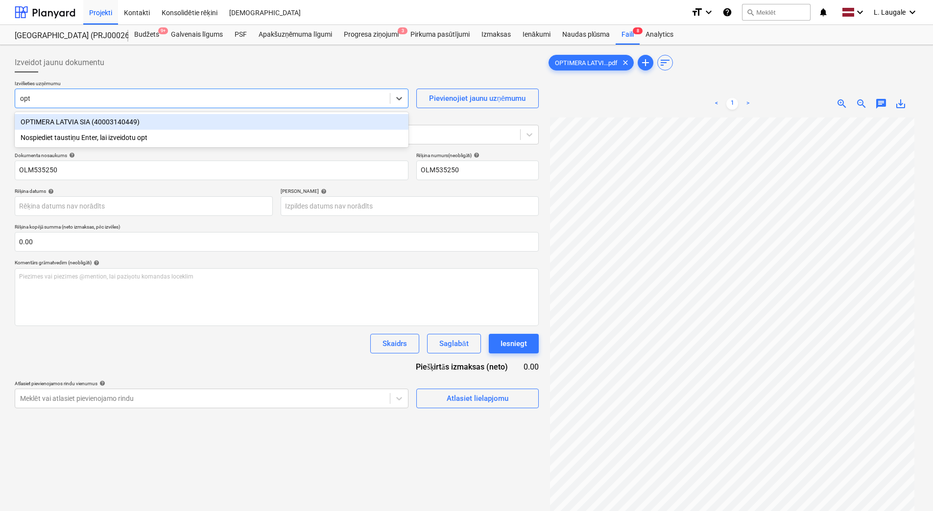
type input "optt"
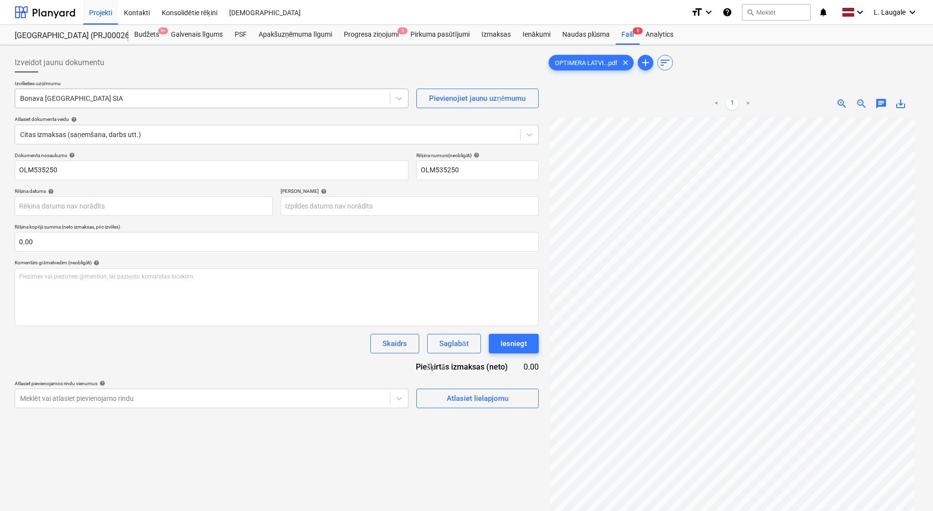
click at [129, 95] on div at bounding box center [202, 99] width 365 height 10
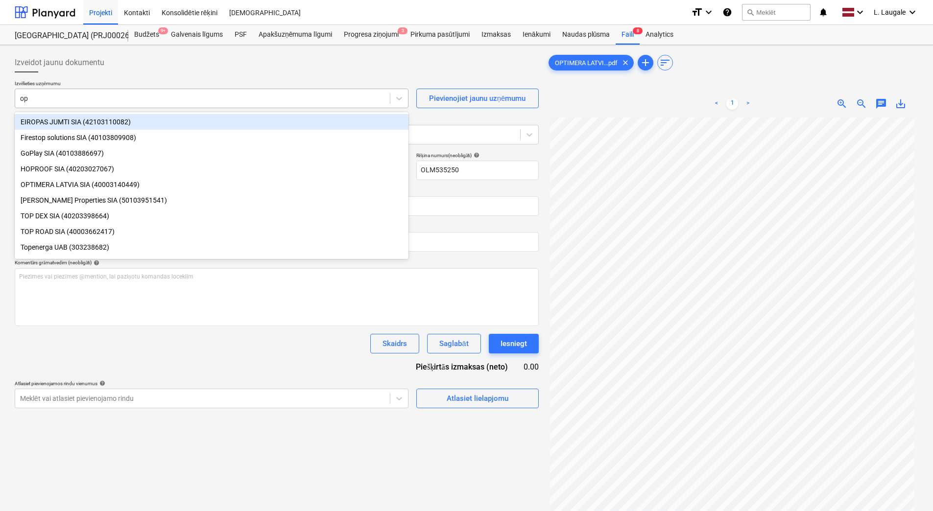
type input "opt"
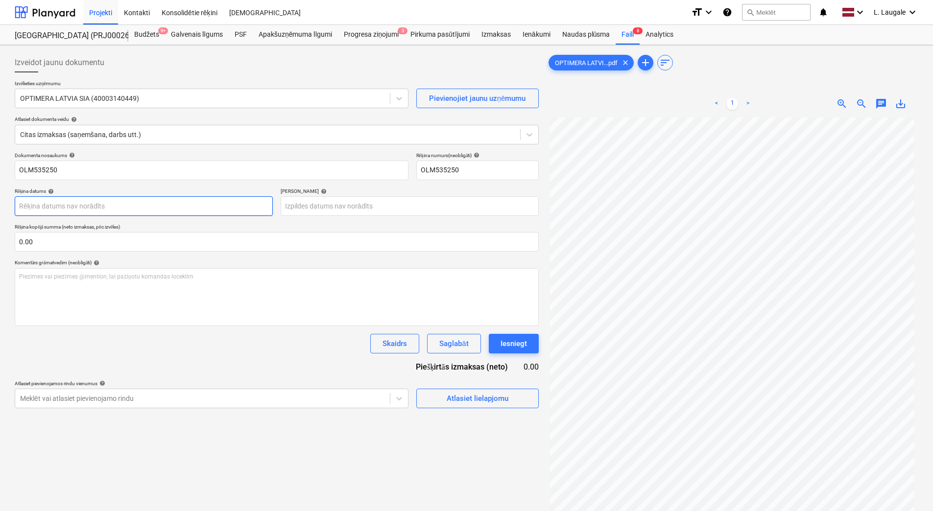
click at [119, 214] on body "Projekti Kontakti Konsolidētie rēķini Iesūtne format_size keyboard_arrow_down h…" at bounding box center [466, 255] width 933 height 511
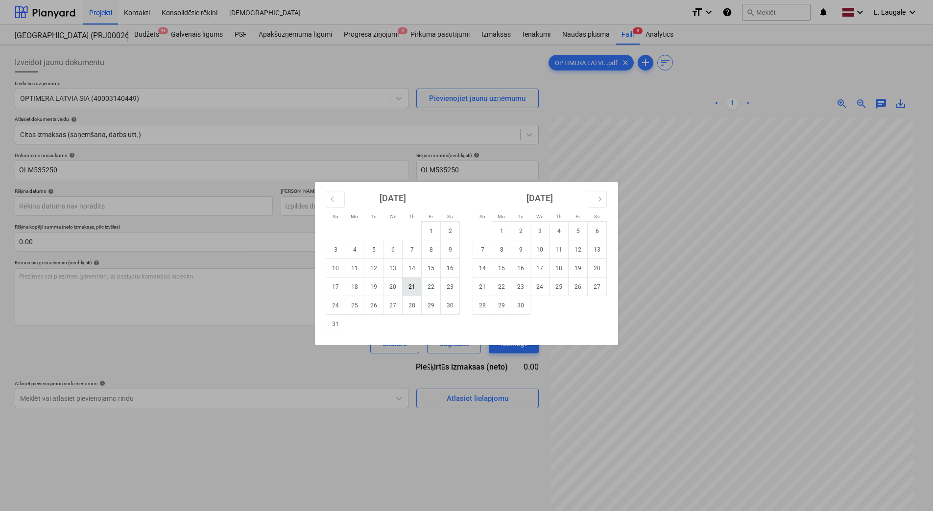
click at [413, 288] on td "21" at bounding box center [412, 287] width 19 height 19
type input "[DATE]"
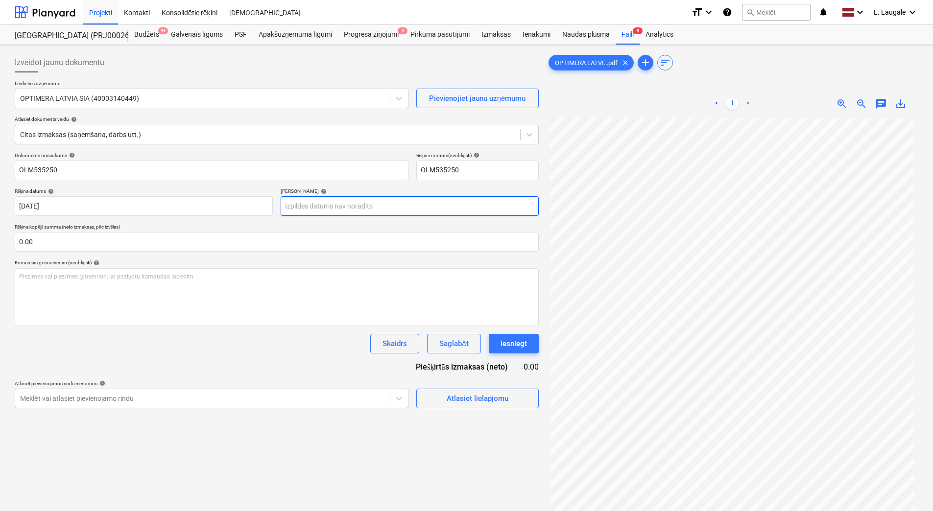
click at [365, 211] on body "Projekti Kontakti Konsolidētie rēķini Iesūtne format_size keyboard_arrow_down h…" at bounding box center [466, 255] width 933 height 511
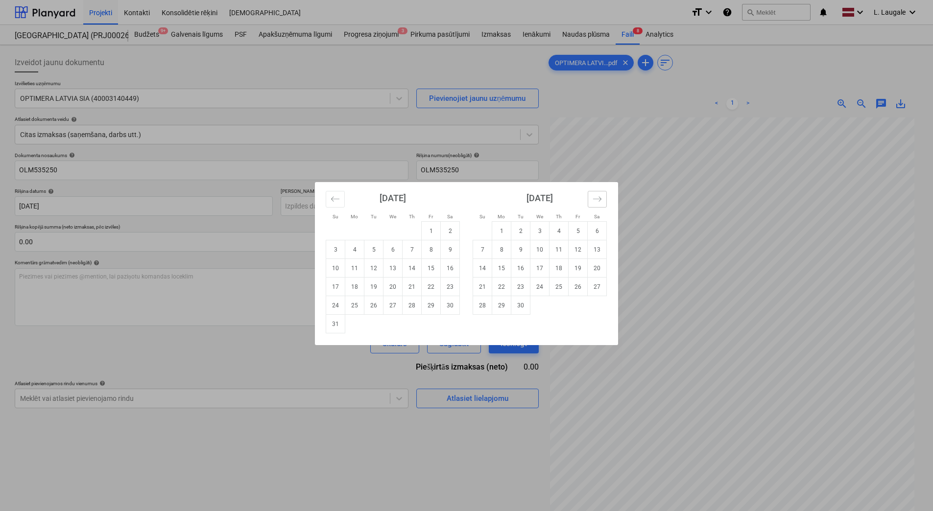
click at [599, 197] on icon "Move forward to switch to the next month." at bounding box center [597, 198] width 8 height 5
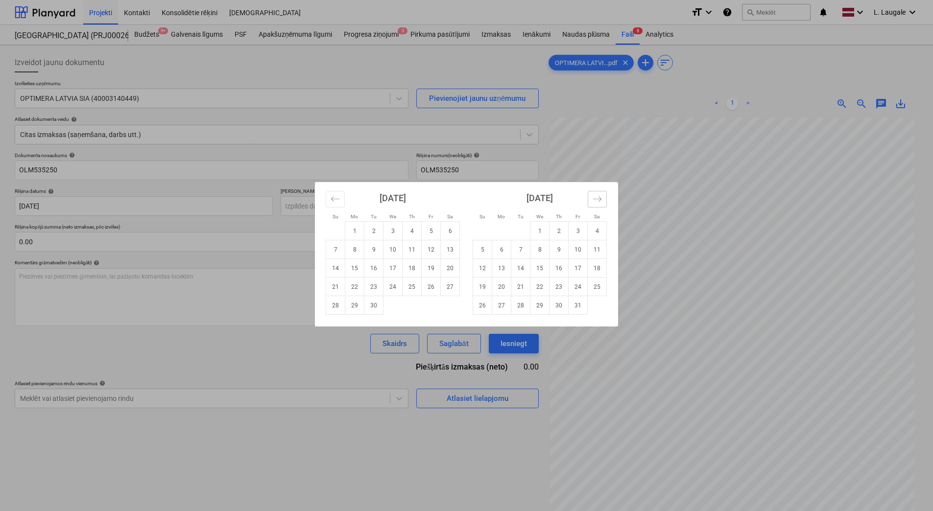
click at [599, 197] on icon "Move forward to switch to the next month." at bounding box center [597, 198] width 8 height 5
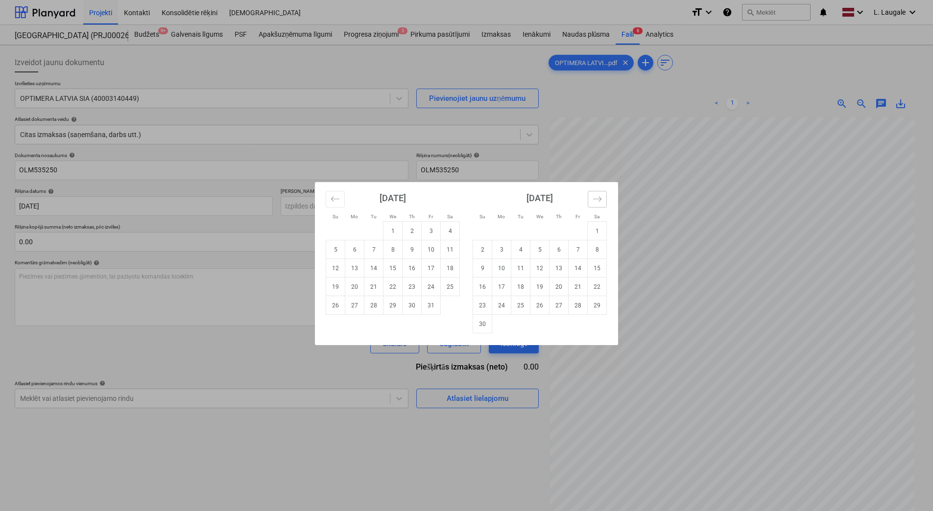
click at [599, 197] on icon "Move forward to switch to the next month." at bounding box center [597, 198] width 8 height 5
click at [578, 268] on td "19" at bounding box center [578, 268] width 19 height 19
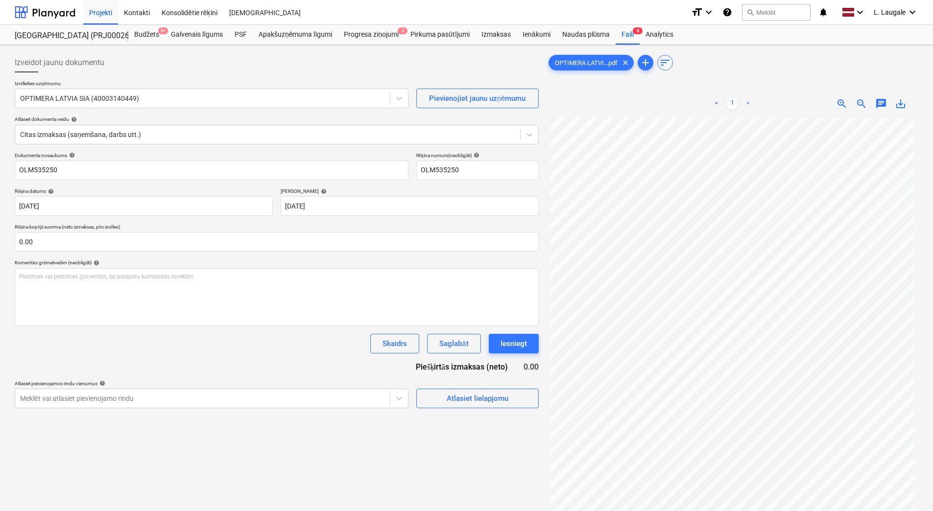
type input "[DATE]"
click at [458, 406] on button "Atlasiet lielapjomu" at bounding box center [477, 399] width 122 height 20
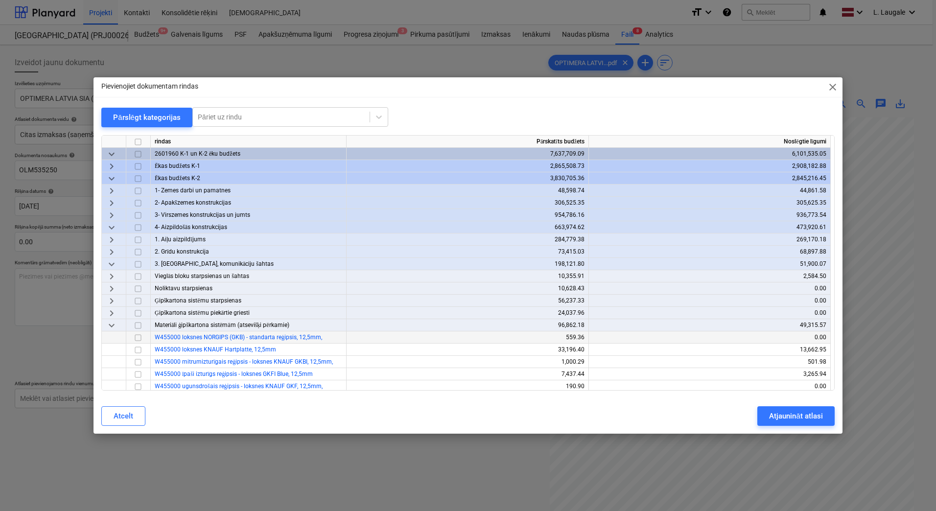
scroll to position [131, 0]
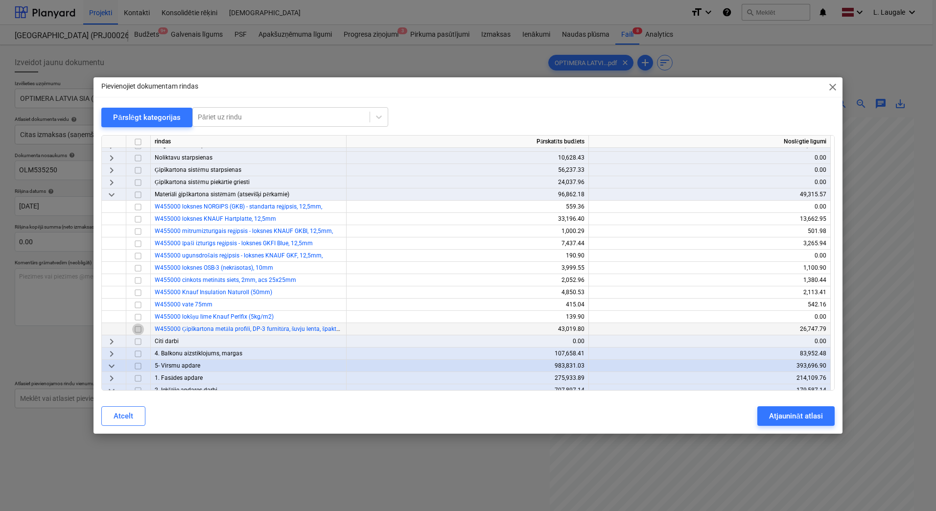
click at [134, 331] on input "checkbox" at bounding box center [138, 330] width 12 height 12
click at [765, 414] on button "Atjaunināt atlasi" at bounding box center [796, 416] width 77 height 20
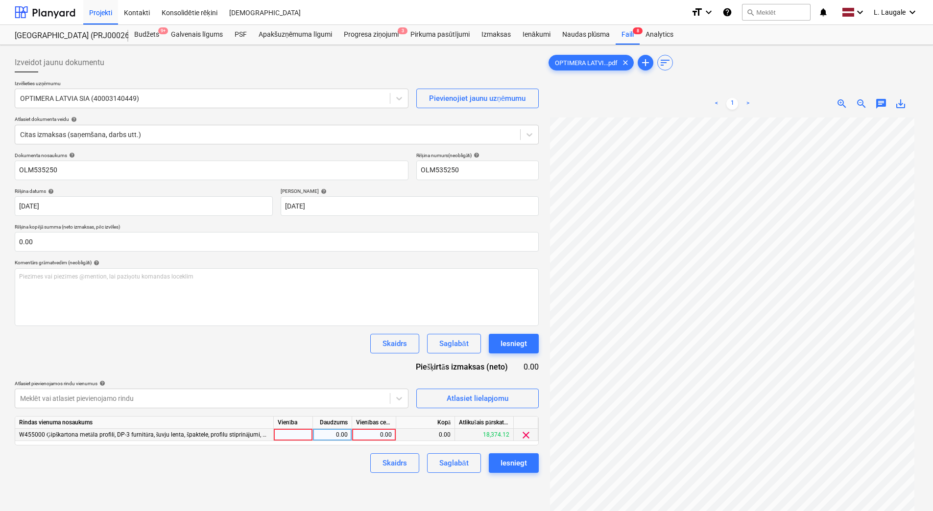
click at [308, 431] on div at bounding box center [293, 435] width 39 height 12
type input "1"
click at [317, 431] on div "0.00" at bounding box center [332, 435] width 39 height 12
type input "1"
click at [376, 432] on div "0.00" at bounding box center [374, 435] width 36 height 12
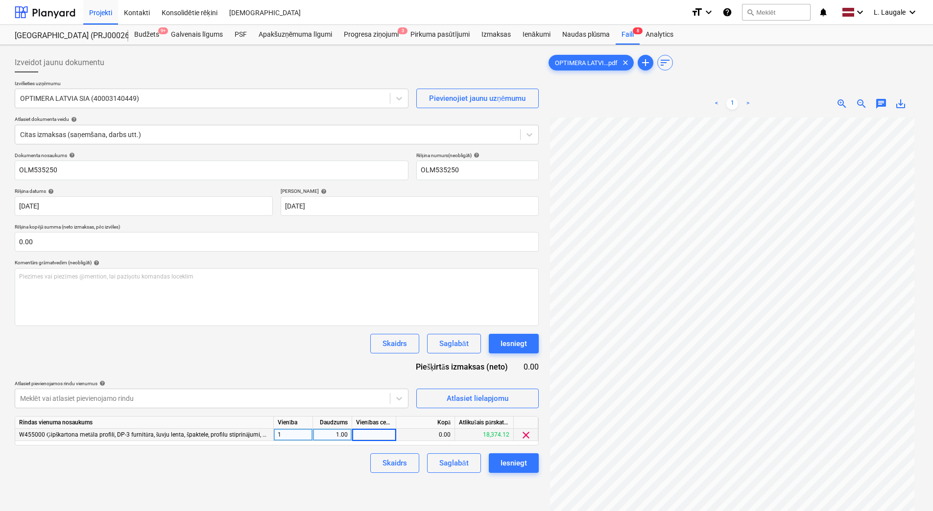
type input "9"
type input "70.98"
click at [289, 467] on div "Skaidrs Saglabāt Iesniegt" at bounding box center [277, 463] width 524 height 20
click at [455, 461] on div "Saglabāt" at bounding box center [453, 463] width 29 height 13
